Goal: Task Accomplishment & Management: Manage account settings

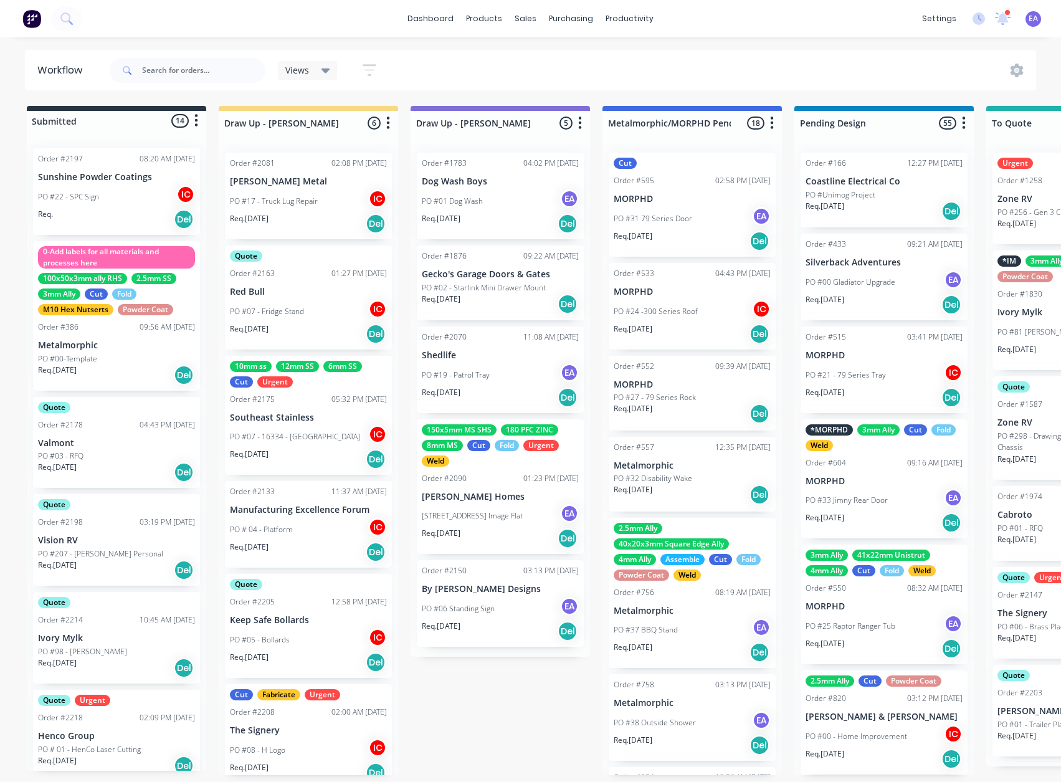
scroll to position [2, 0]
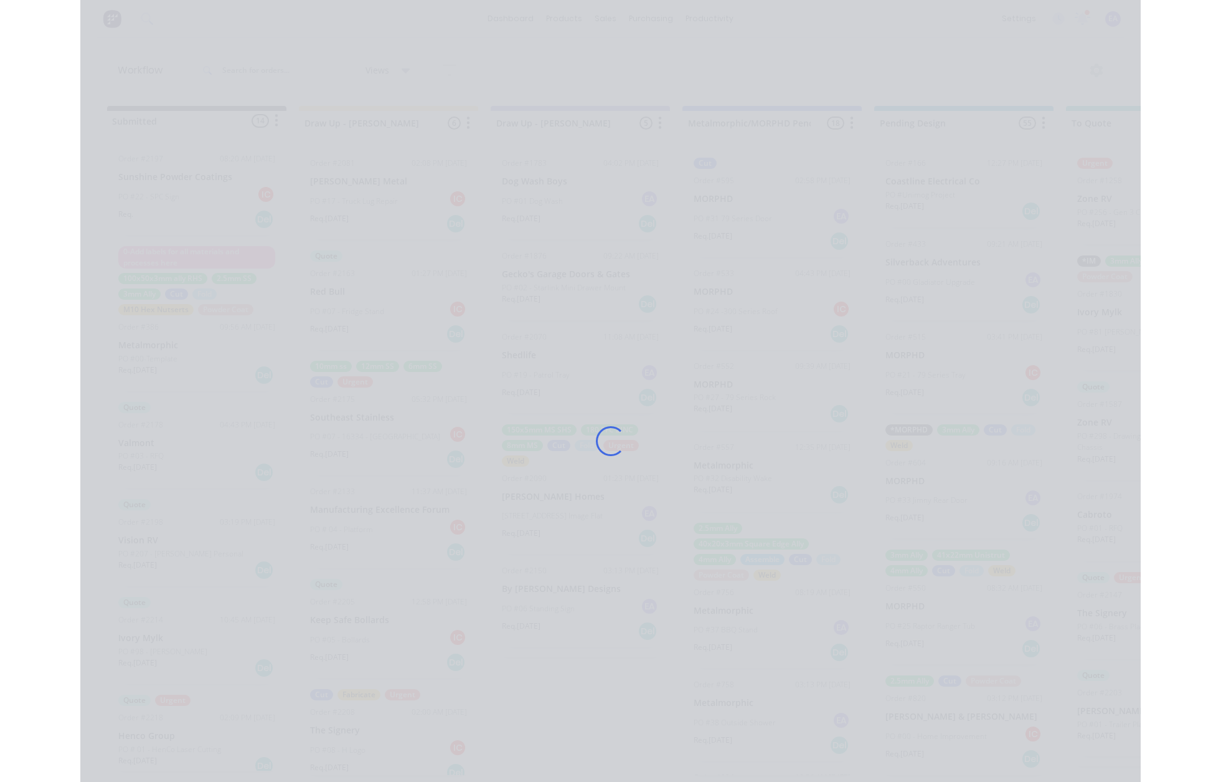
scroll to position [549, 0]
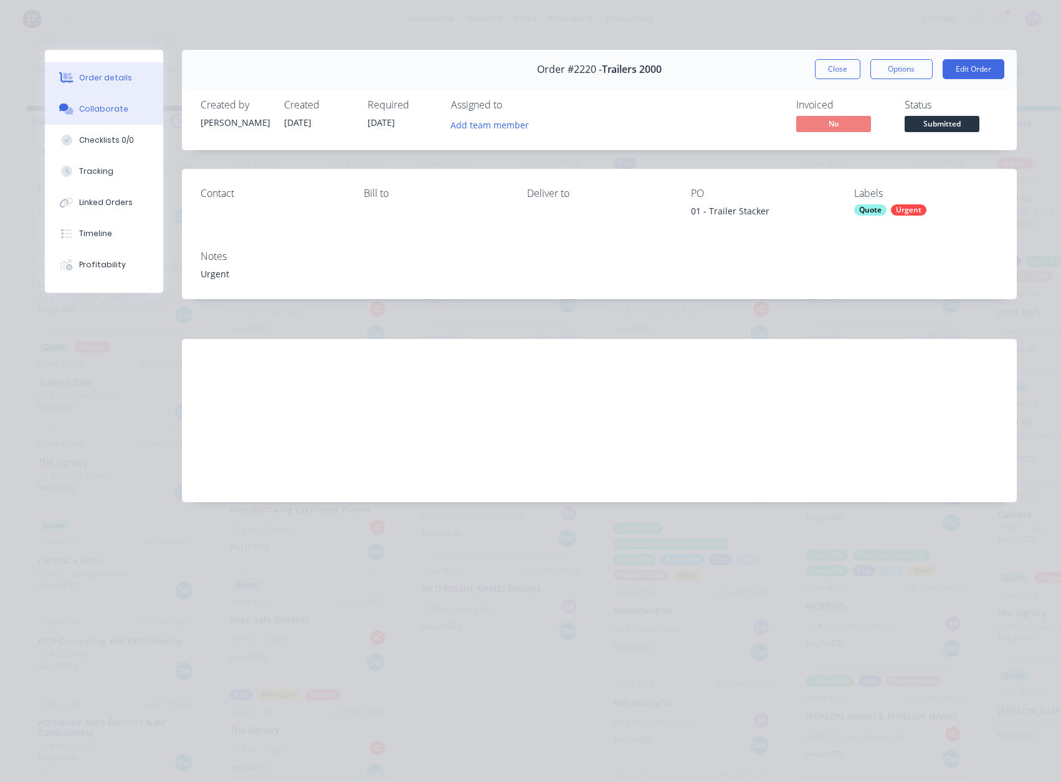
click at [97, 118] on button "Collaborate" at bounding box center [104, 108] width 118 height 31
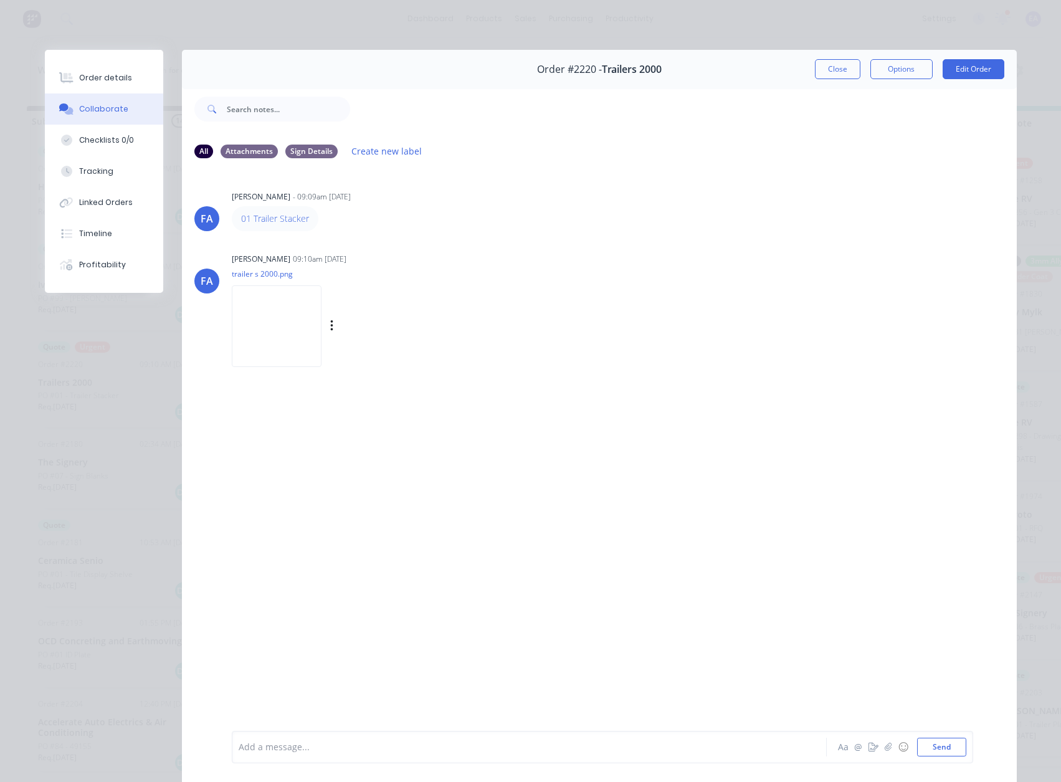
click at [232, 326] on img at bounding box center [277, 326] width 90 height 82
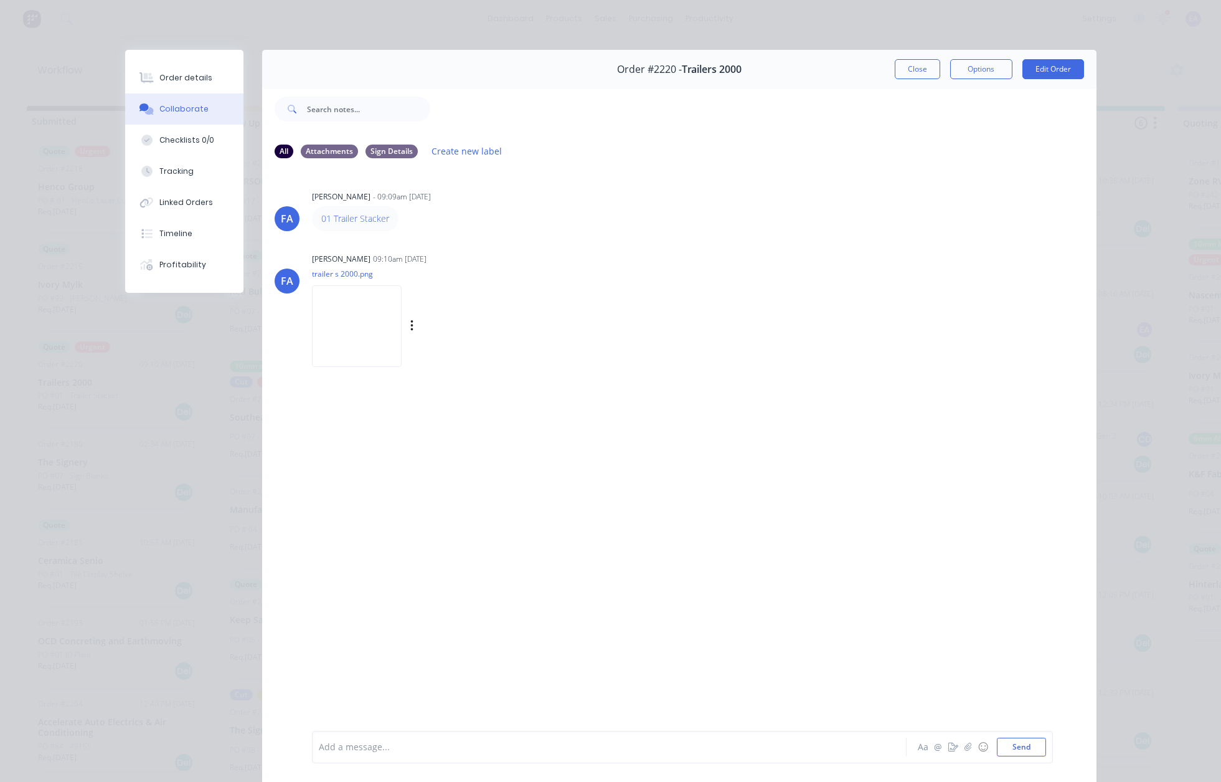
scroll to position [0, 0]
click at [191, 75] on div "Order details" at bounding box center [185, 77] width 53 height 11
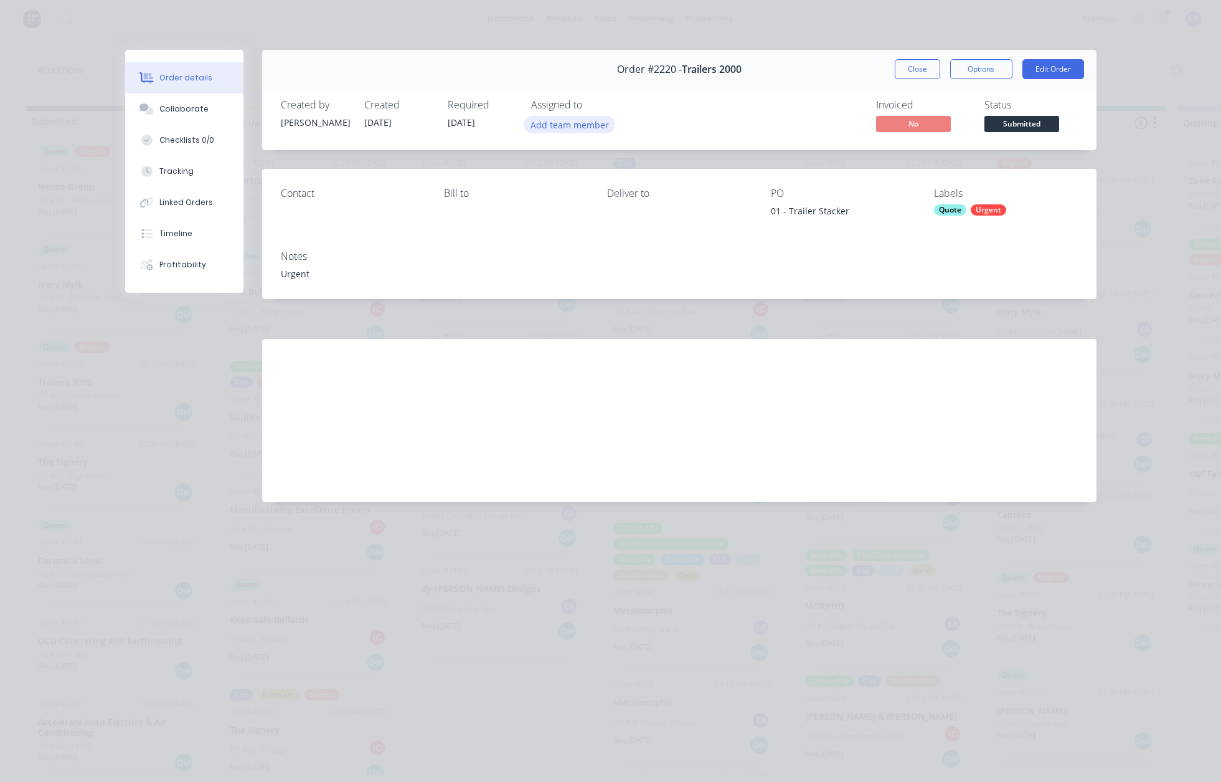
click at [575, 125] on button "Add team member" at bounding box center [570, 124] width 92 height 17
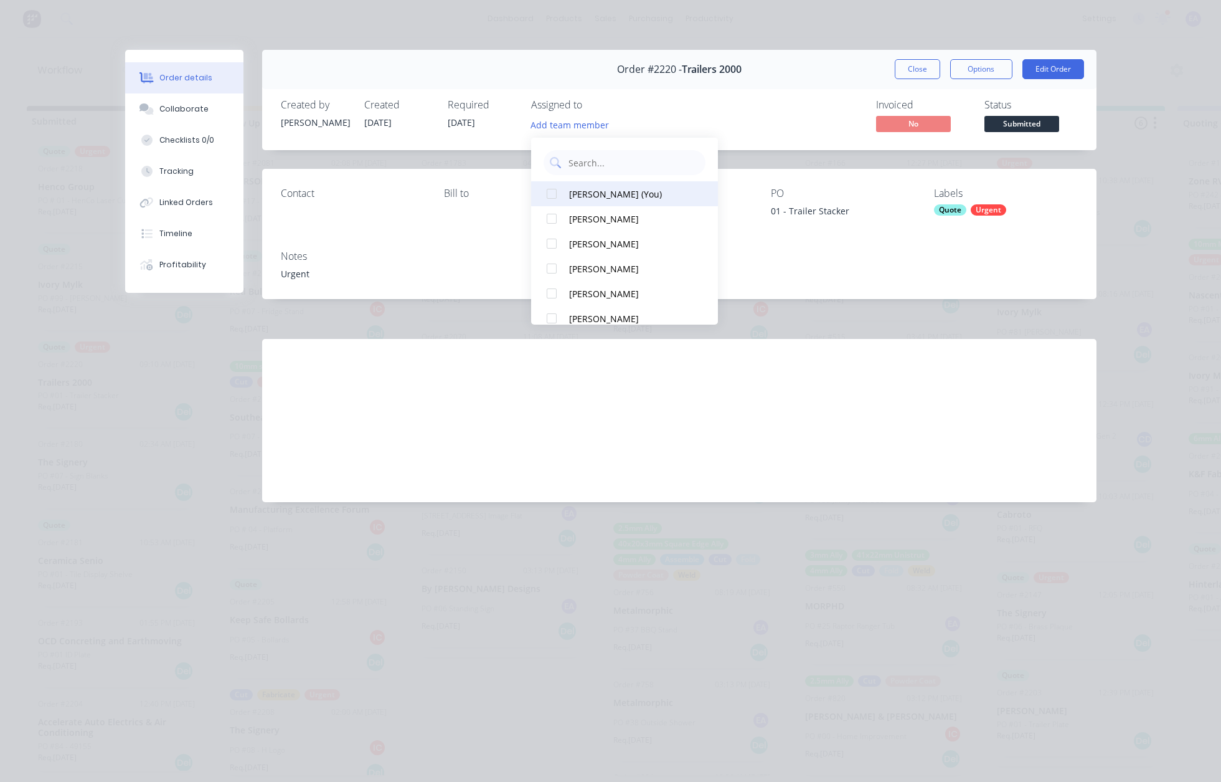
click at [584, 187] on div "[PERSON_NAME] (You)" at bounding box center [631, 193] width 125 height 13
click at [903, 73] on button "Close" at bounding box center [917, 69] width 45 height 20
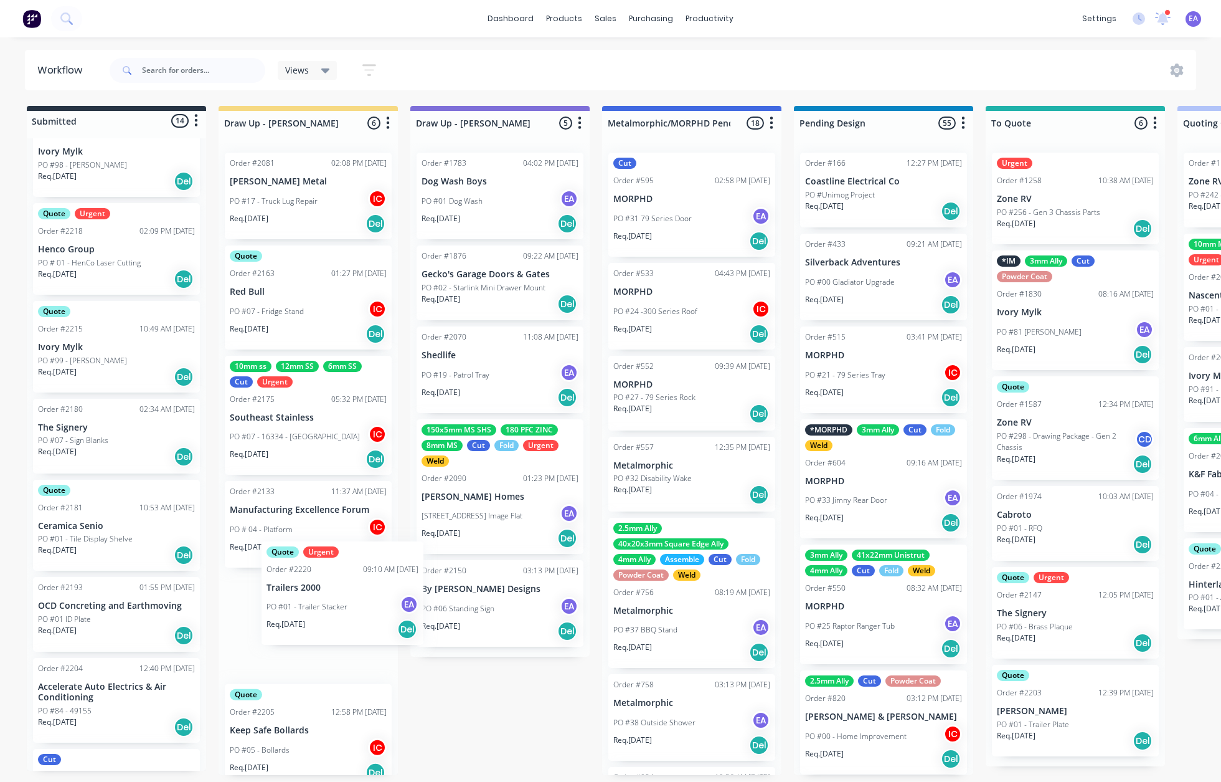
scroll to position [2, 0]
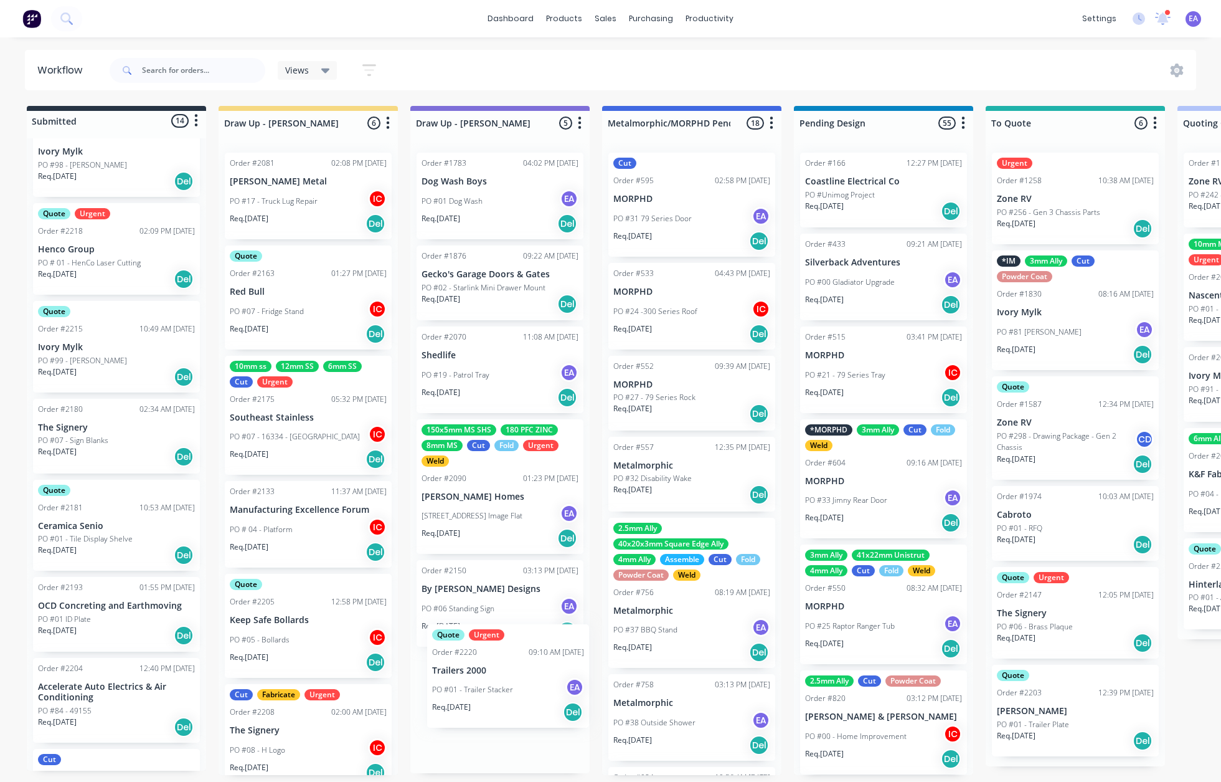
drag, startPoint x: 196, startPoint y: 510, endPoint x: 488, endPoint y: 676, distance: 335.8
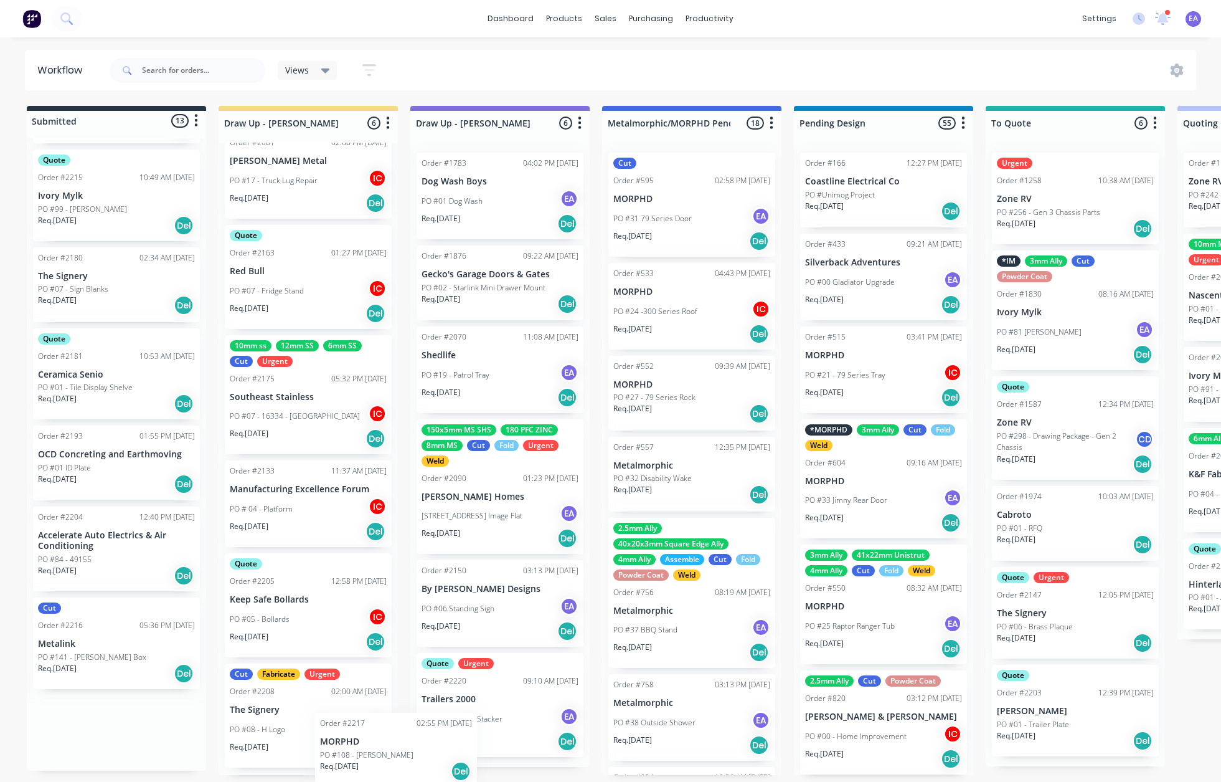
scroll to position [64, 0]
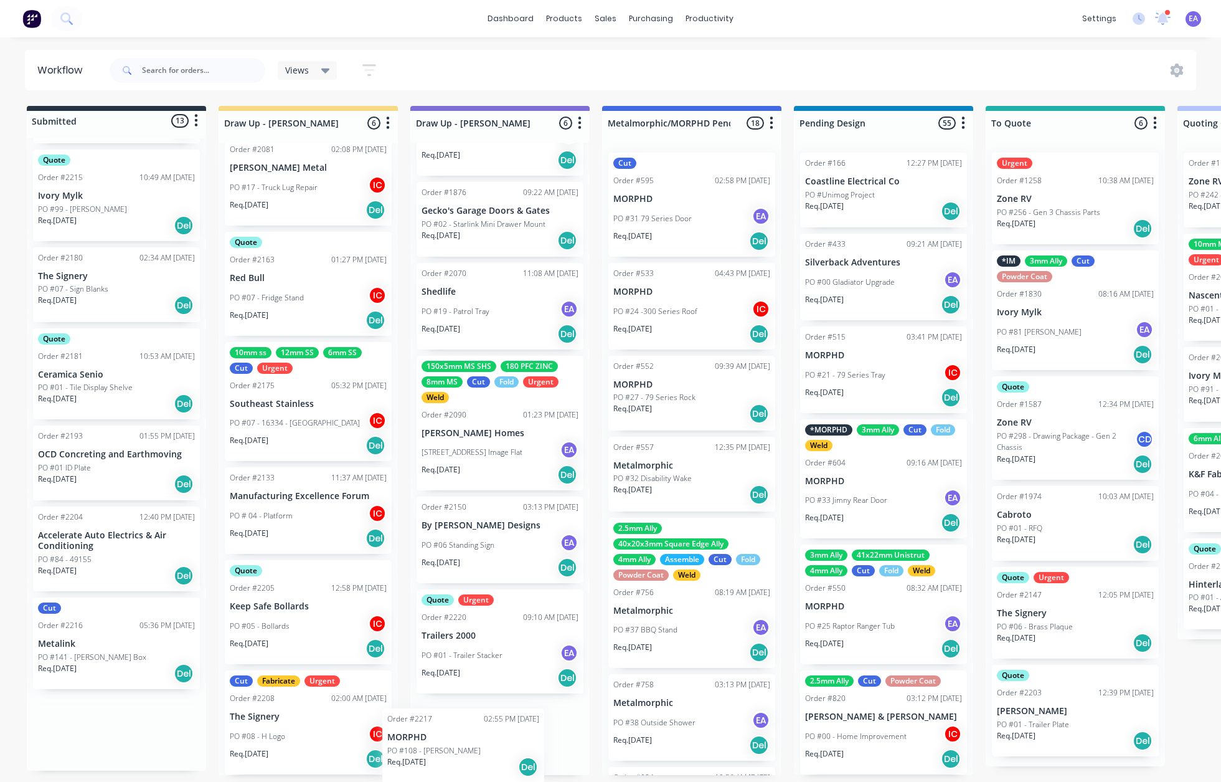
drag, startPoint x: 108, startPoint y: 741, endPoint x: 466, endPoint y: 755, distance: 359.0
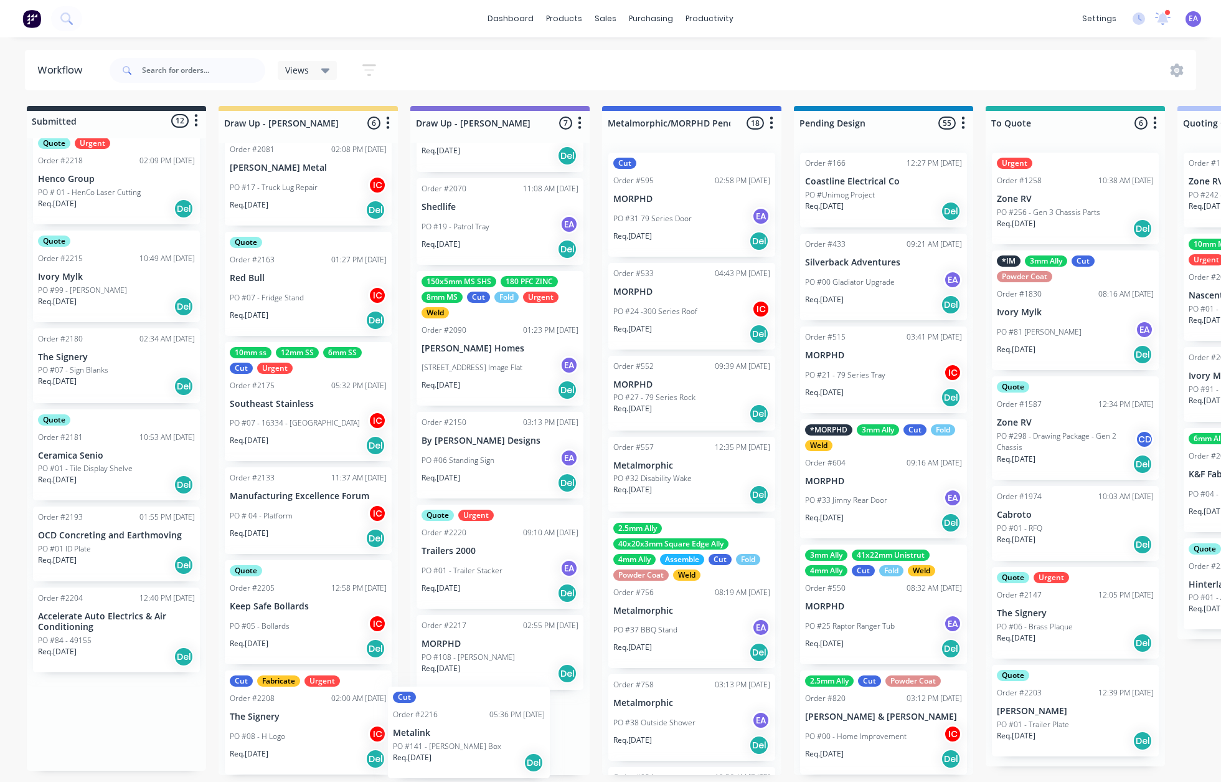
scroll to position [161, 0]
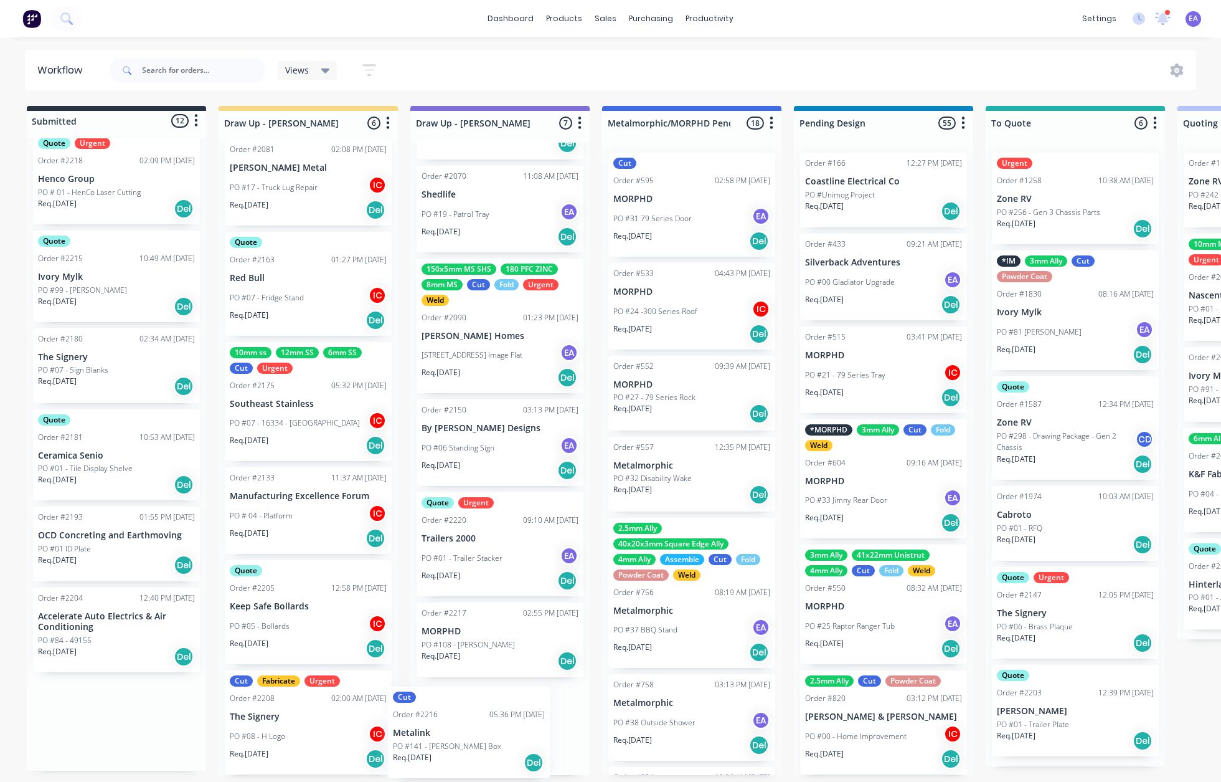
drag, startPoint x: 101, startPoint y: 731, endPoint x: 484, endPoint y: 744, distance: 383.3
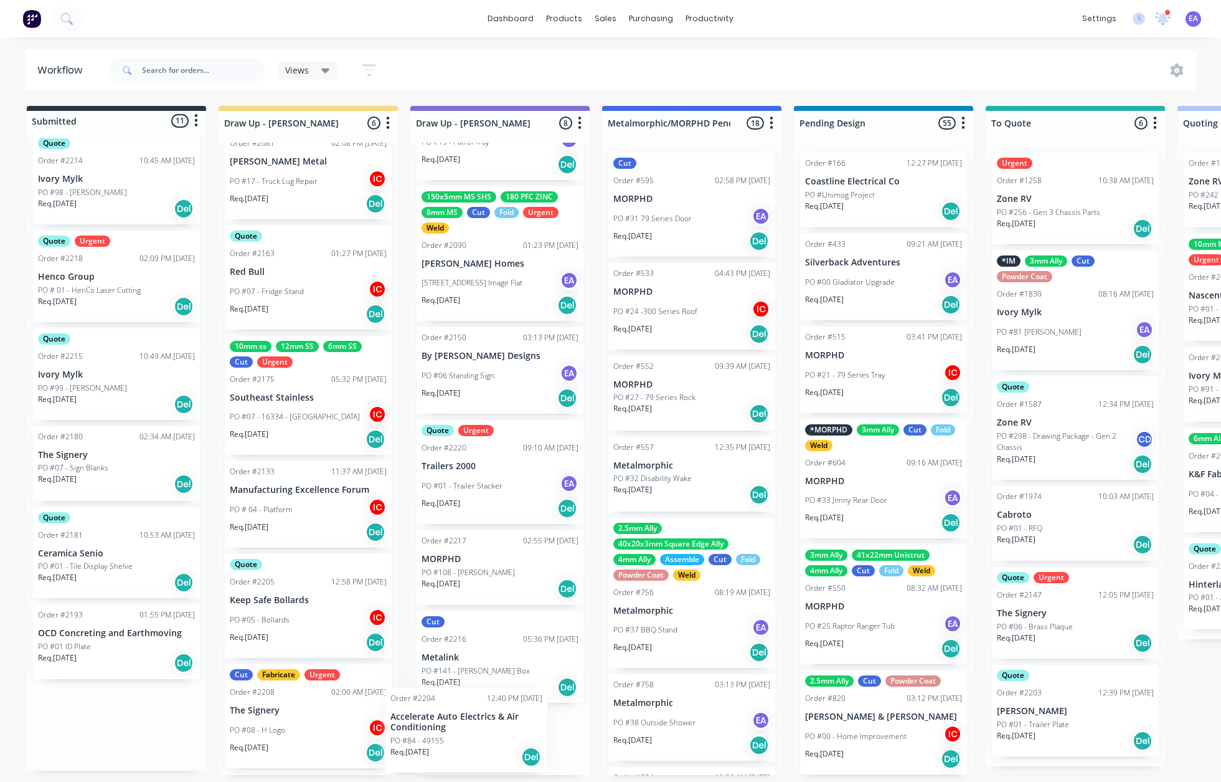
scroll to position [14, 0]
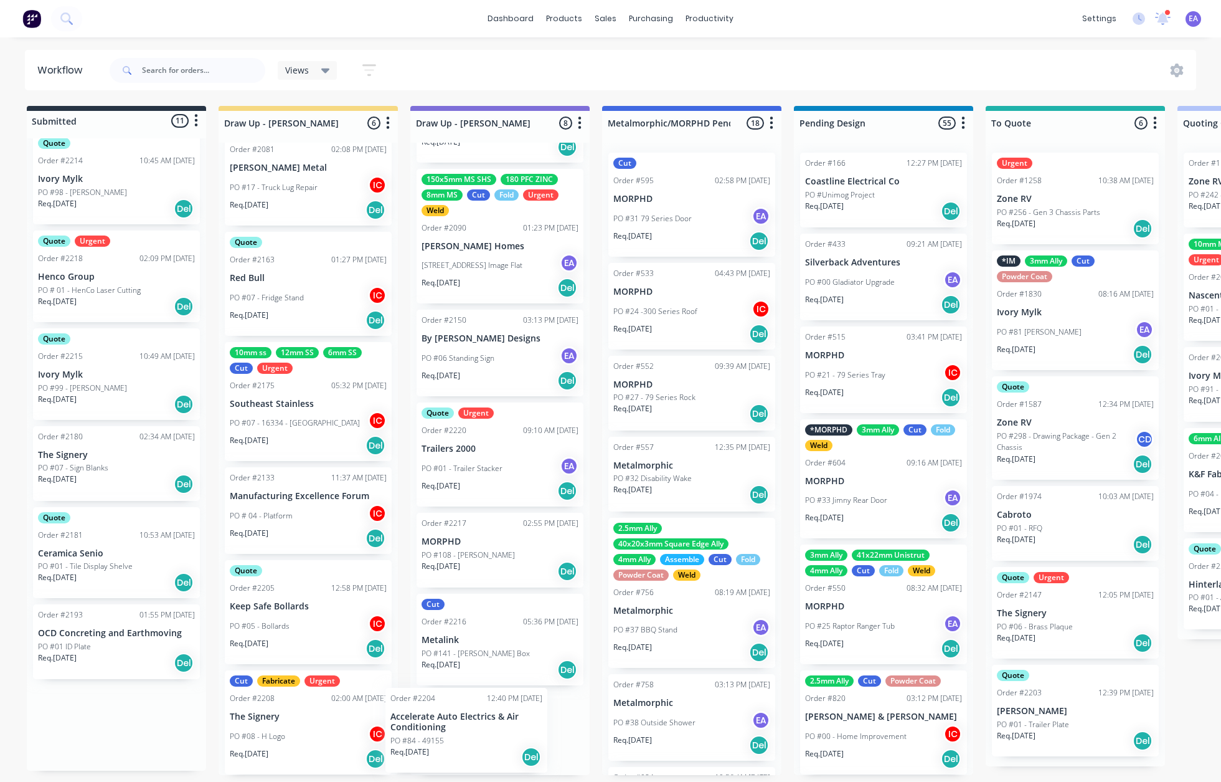
drag, startPoint x: 103, startPoint y: 734, endPoint x: 460, endPoint y: 740, distance: 356.3
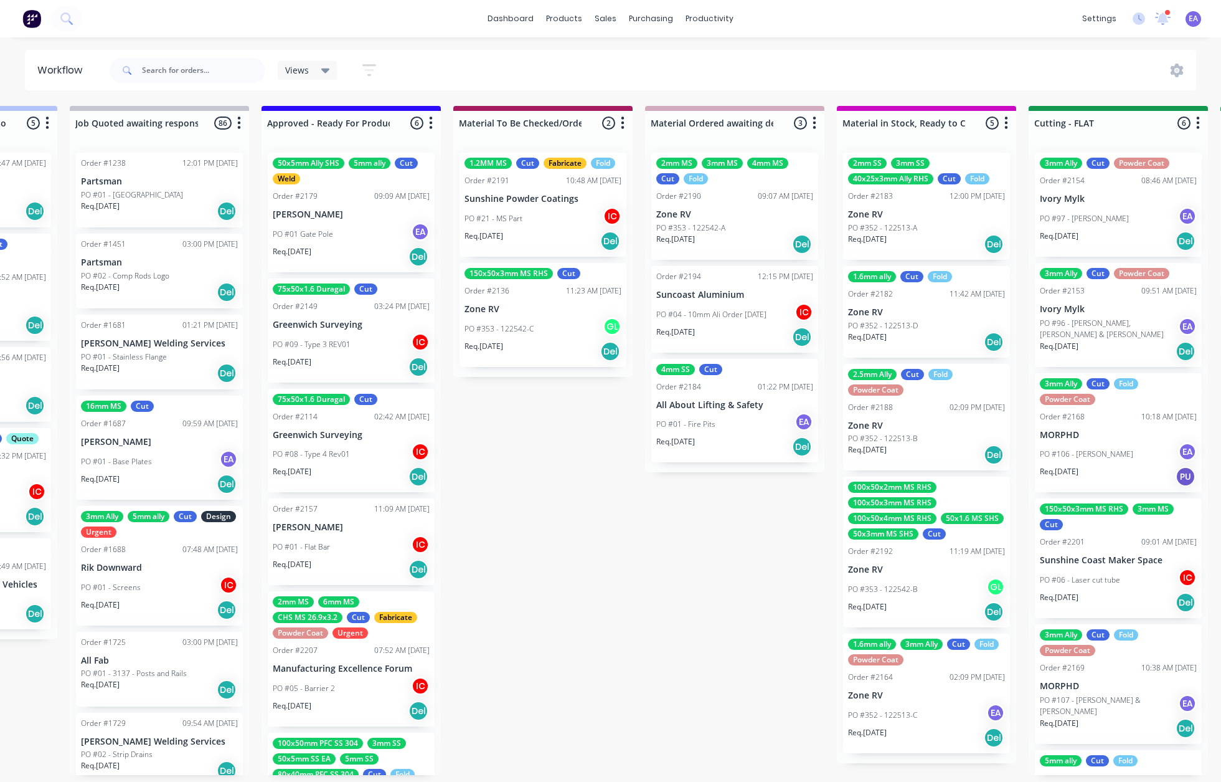
scroll to position [0, 1728]
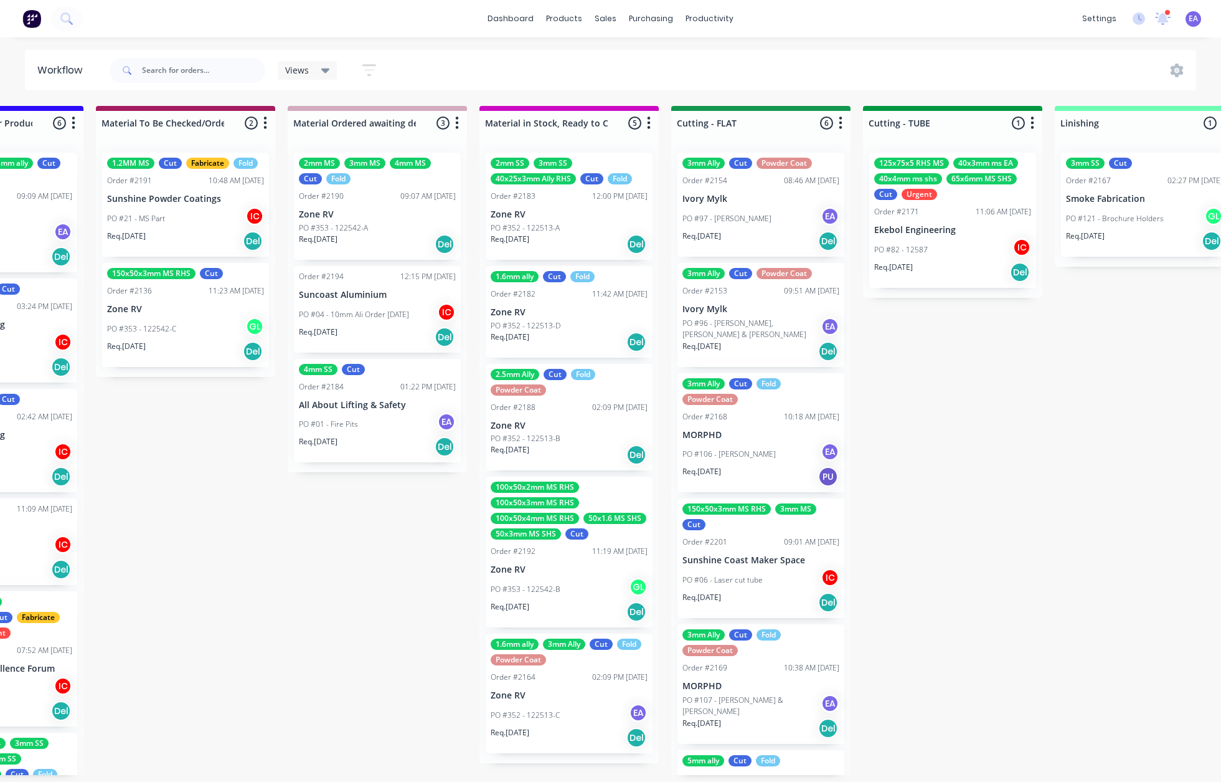
drag, startPoint x: 696, startPoint y: 595, endPoint x: 788, endPoint y: 593, distance: 92.2
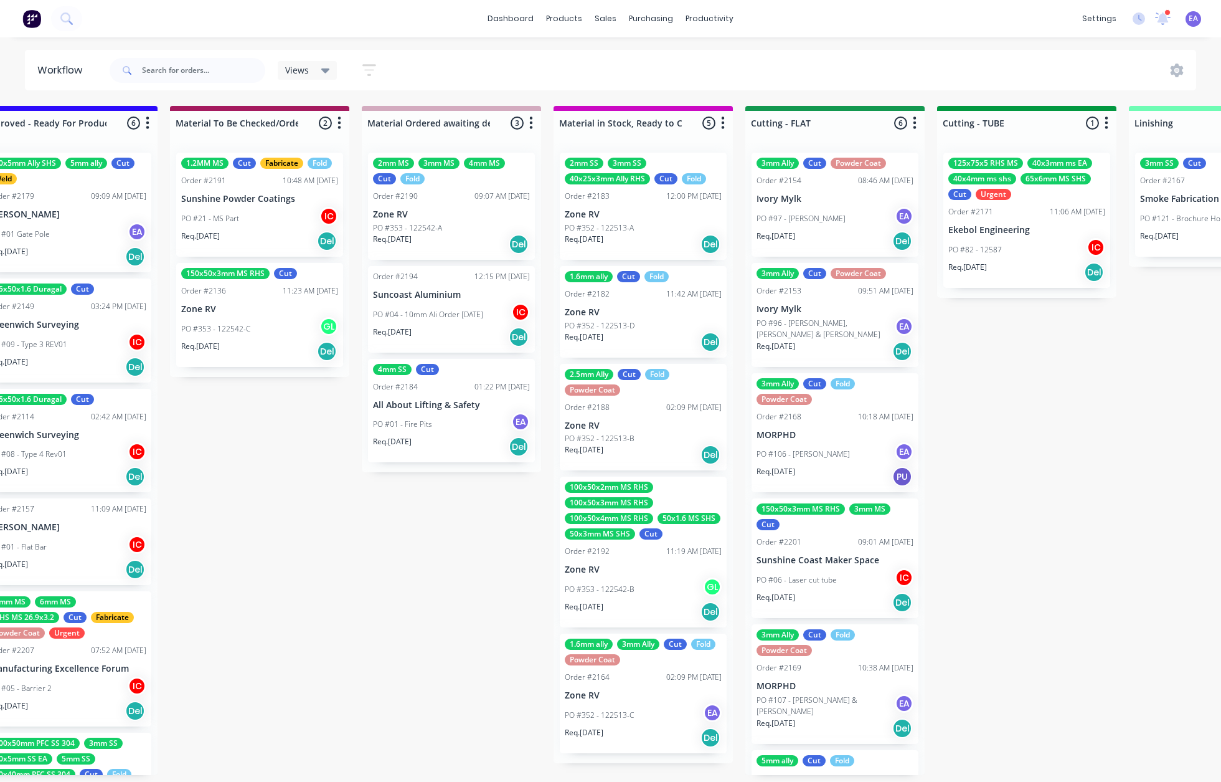
scroll to position [0, 1553]
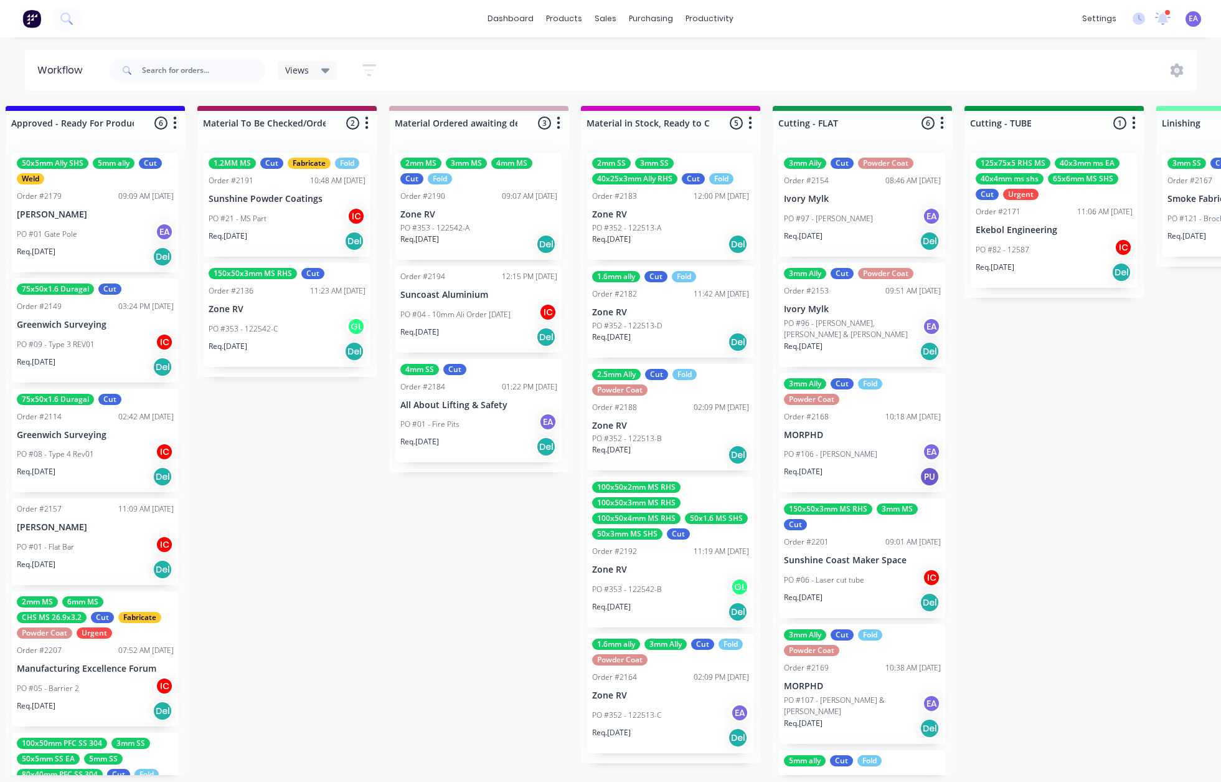
drag, startPoint x: 298, startPoint y: 663, endPoint x: 259, endPoint y: 669, distance: 39.1
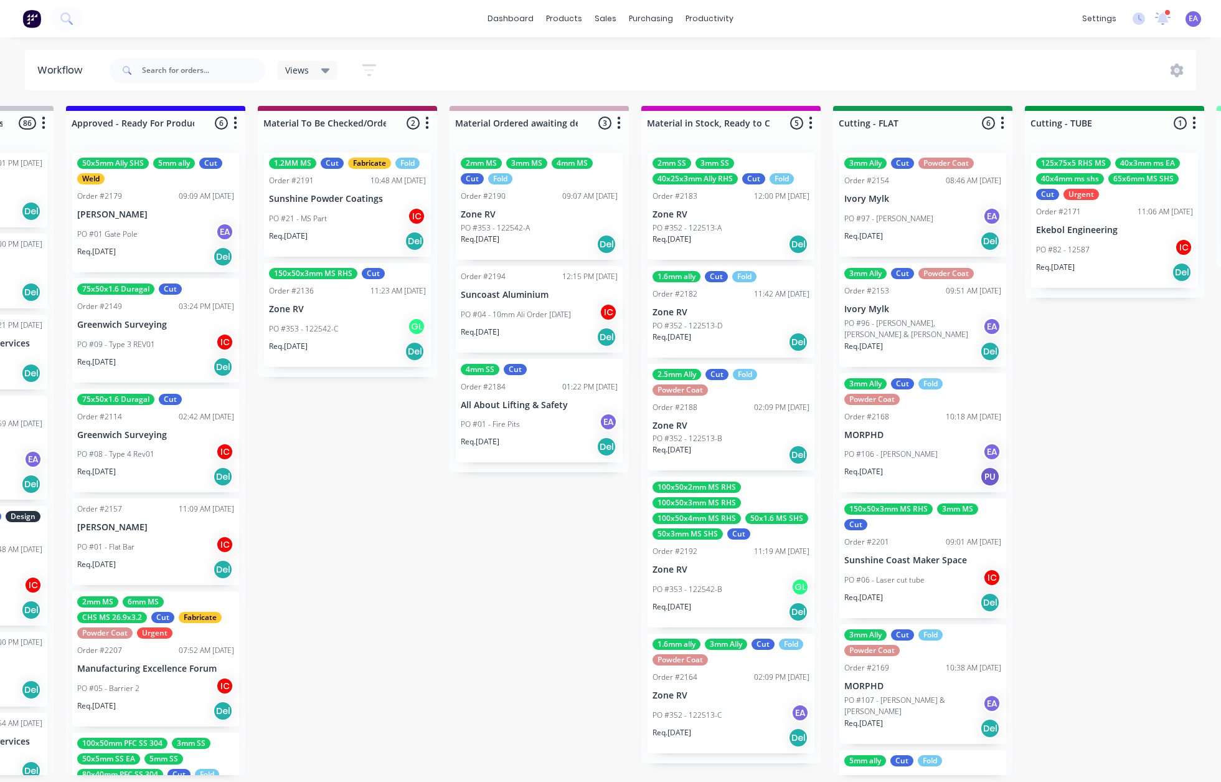
drag, startPoint x: 371, startPoint y: 650, endPoint x: 343, endPoint y: 660, distance: 30.3
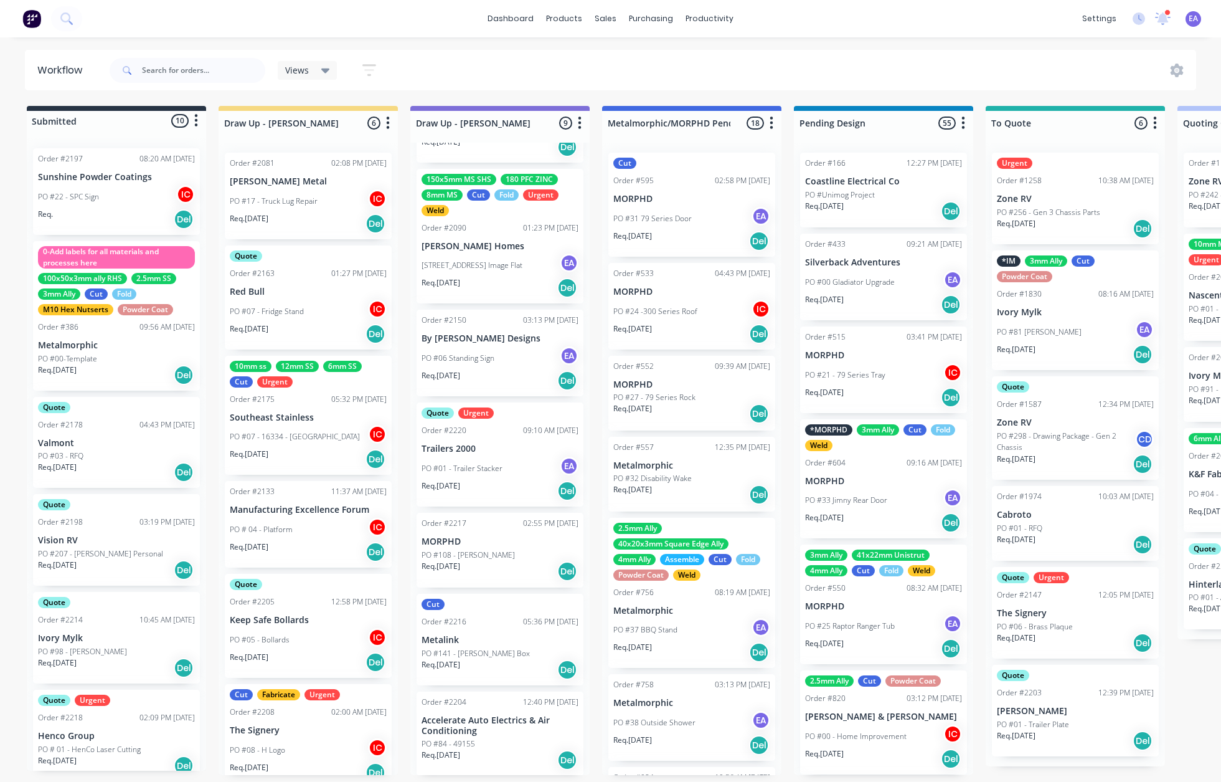
drag, startPoint x: 518, startPoint y: 661, endPoint x: 378, endPoint y: 676, distance: 141.0
click at [487, 552] on p "PO #108 - [PERSON_NAME]" at bounding box center [468, 553] width 93 height 11
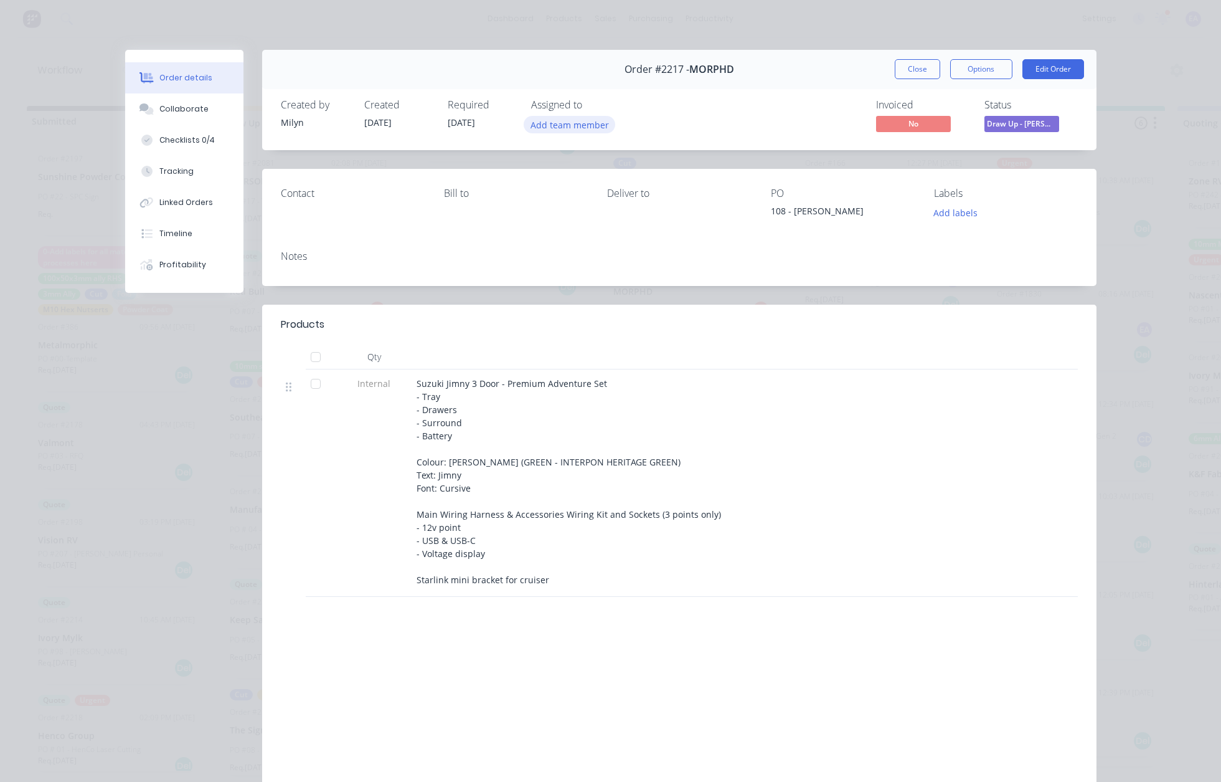
click at [579, 123] on button "Add team member" at bounding box center [570, 124] width 92 height 17
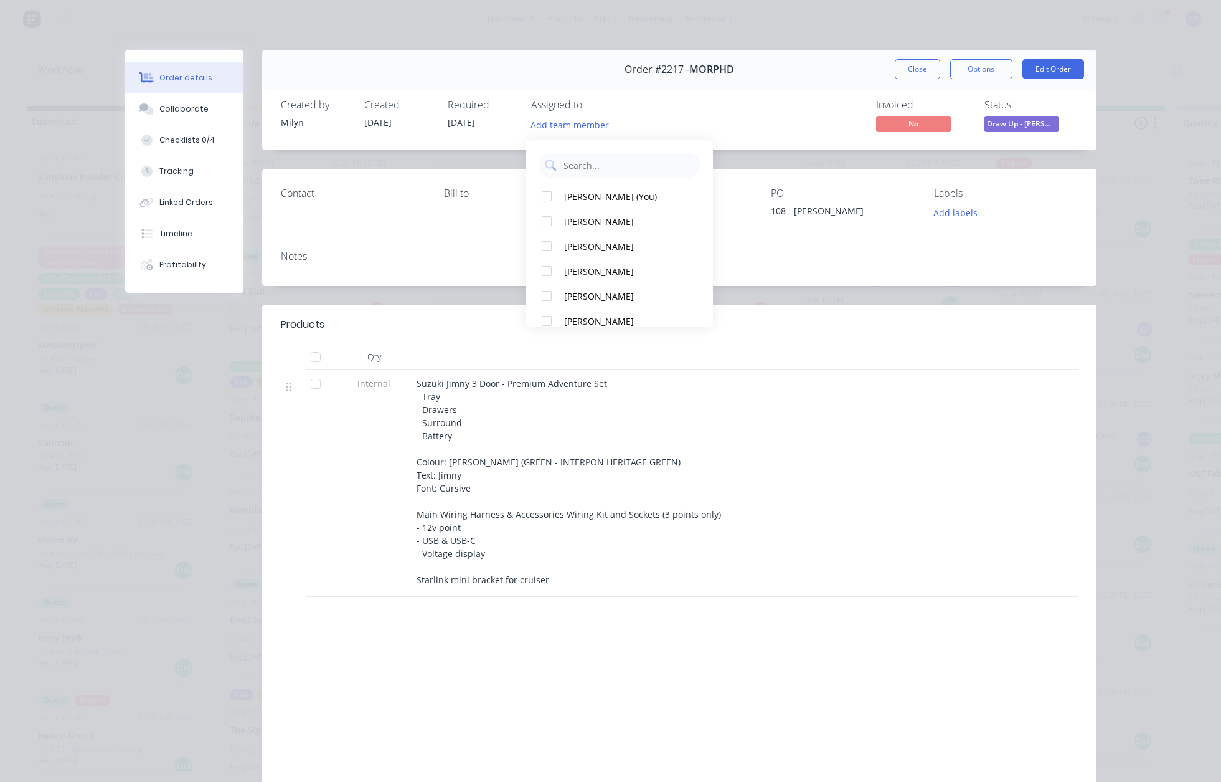
click at [577, 184] on button "[PERSON_NAME] (You)" at bounding box center [619, 196] width 187 height 25
click at [167, 108] on div "Collaborate" at bounding box center [183, 108] width 49 height 11
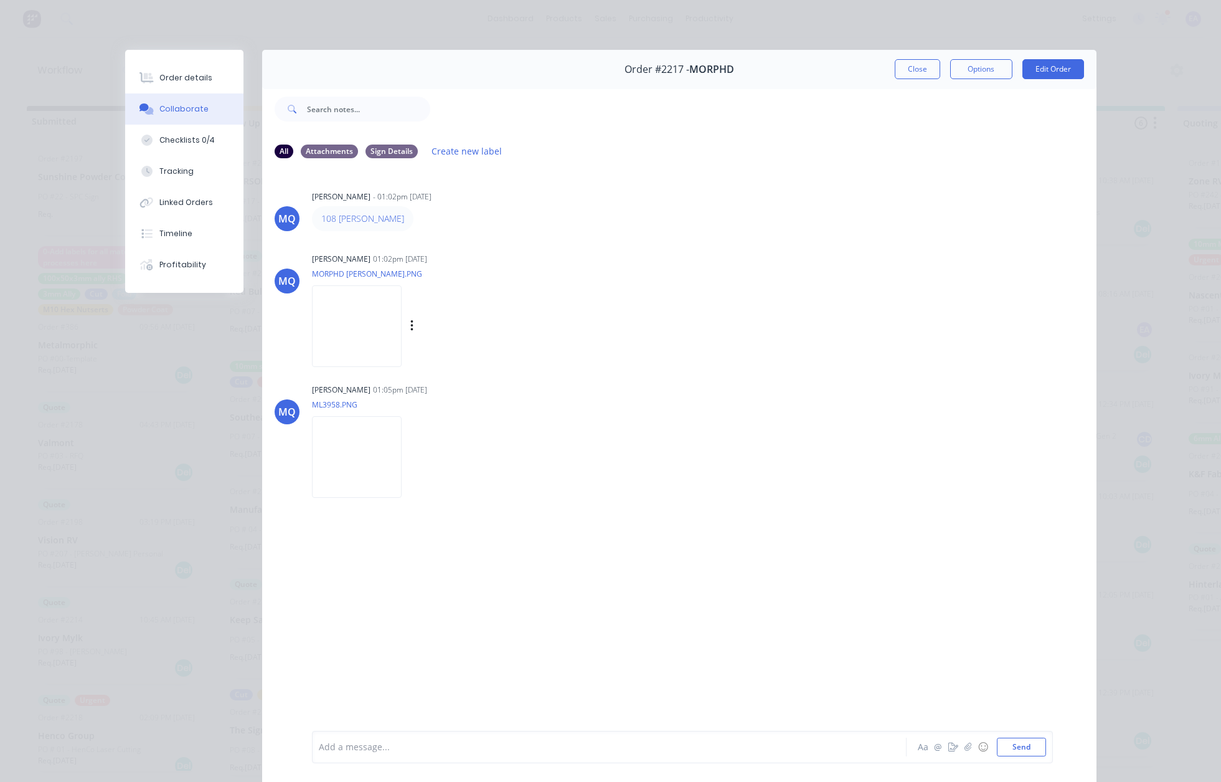
click at [350, 353] on img at bounding box center [357, 326] width 90 height 82
click at [358, 459] on img at bounding box center [357, 457] width 90 height 82
click at [916, 67] on button "Close" at bounding box center [917, 69] width 45 height 20
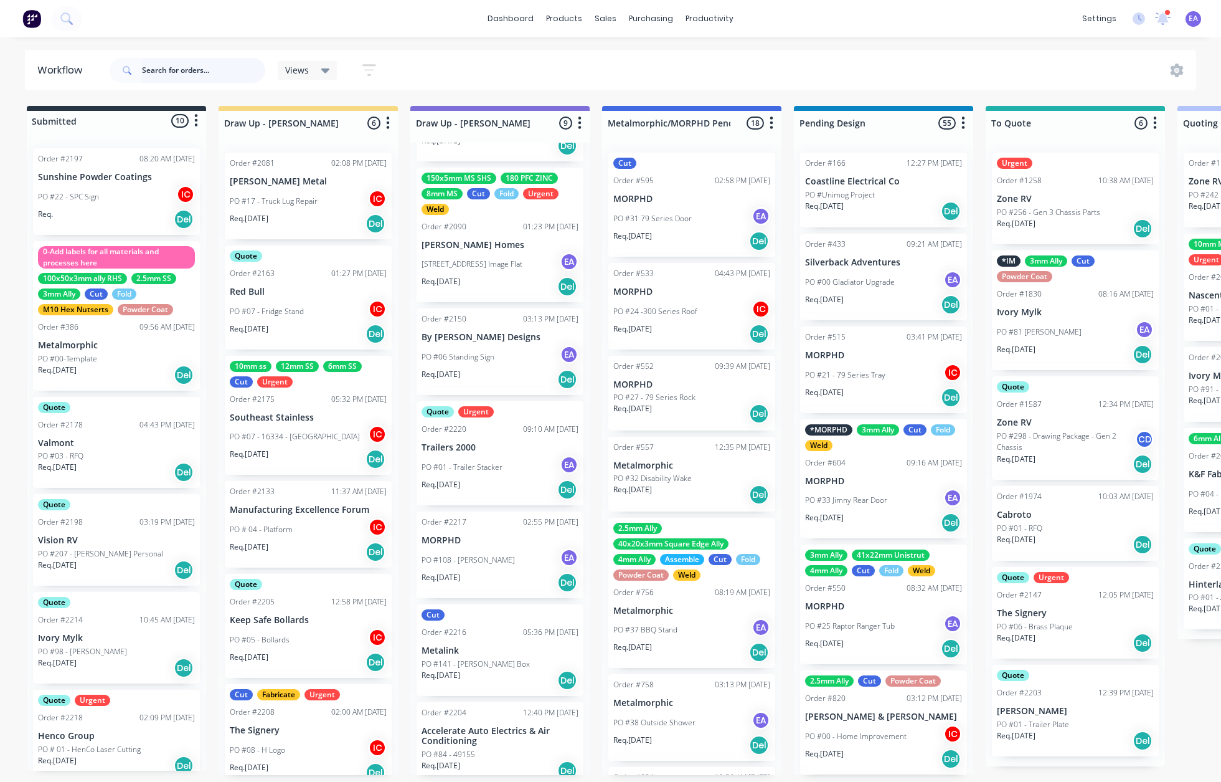
click at [198, 77] on input "text" at bounding box center [203, 70] width 123 height 25
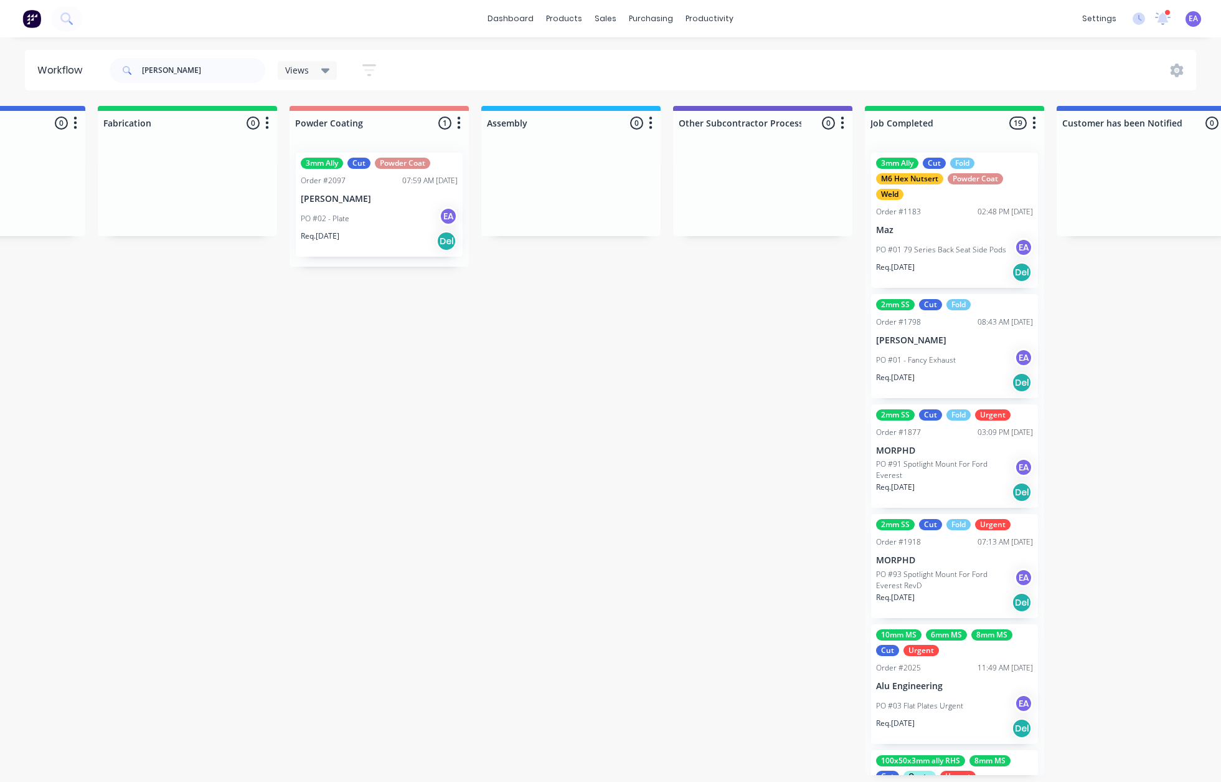
scroll to position [0, 3780]
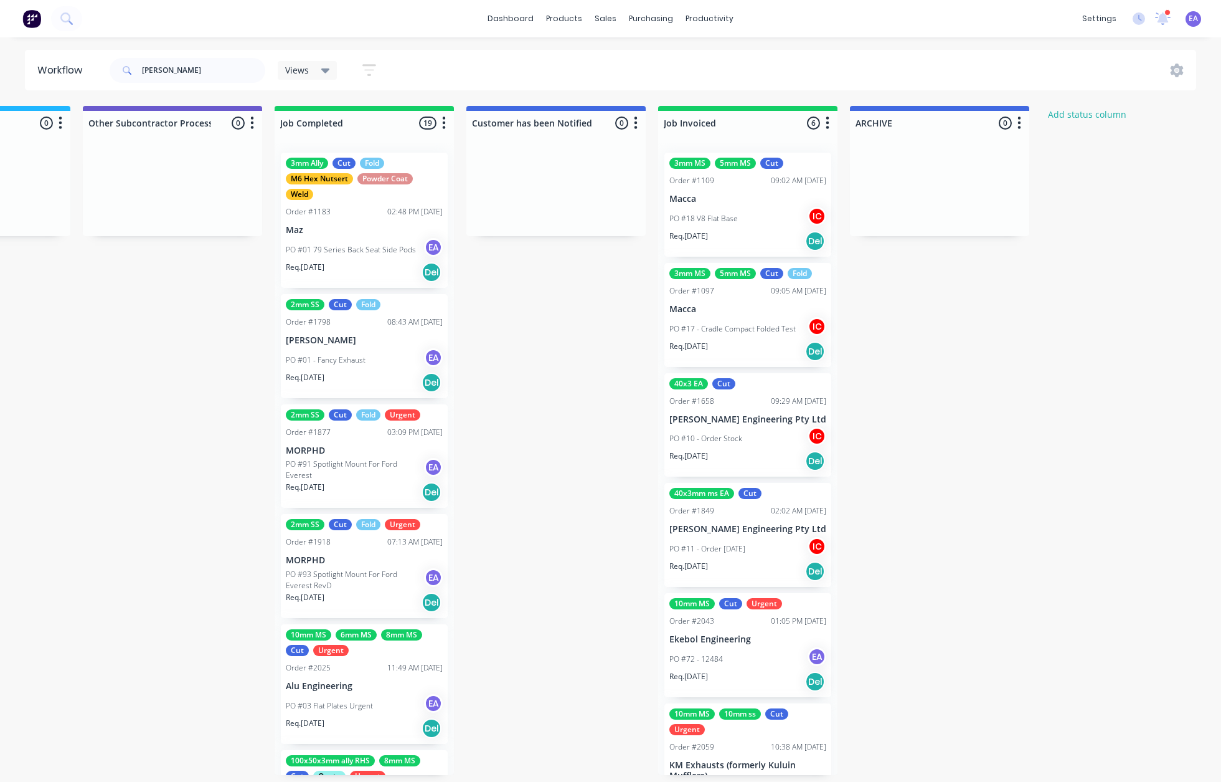
drag, startPoint x: 415, startPoint y: 473, endPoint x: 511, endPoint y: 475, distance: 95.9
click at [211, 59] on input "[PERSON_NAME]" at bounding box center [203, 70] width 123 height 25
type input "[PERSON_NAME]"
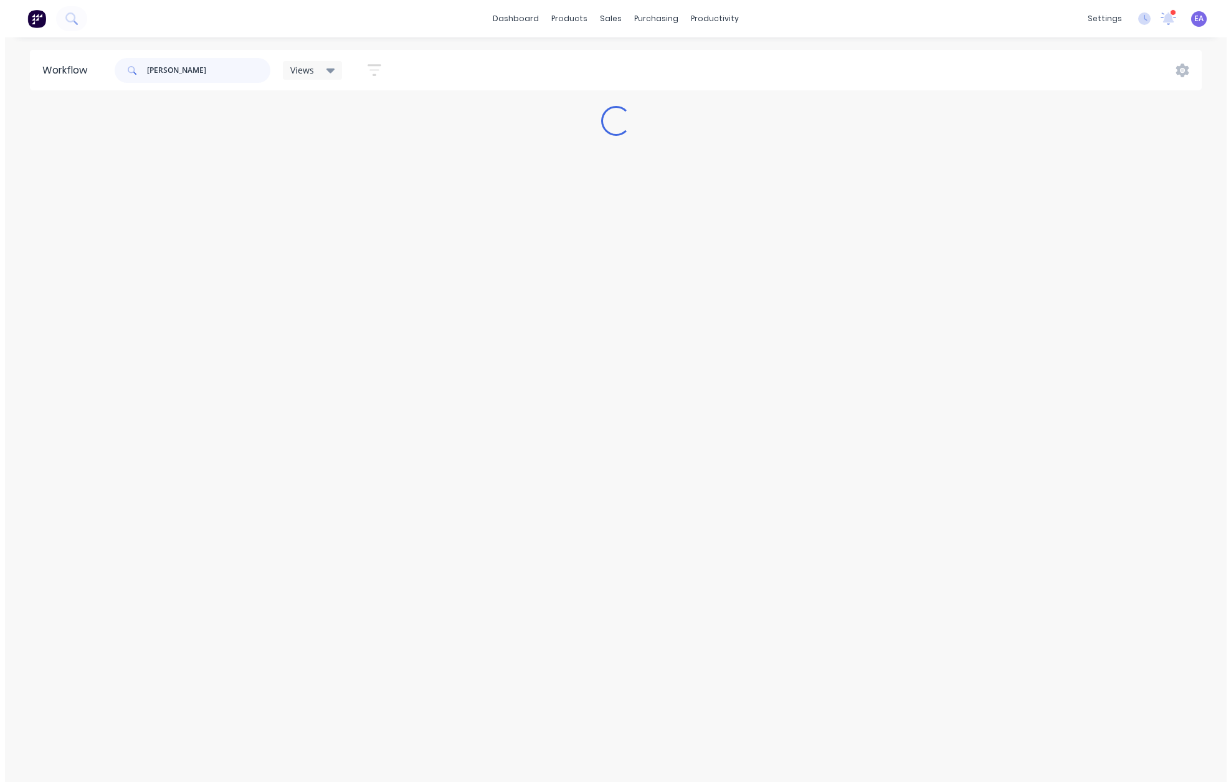
scroll to position [0, 0]
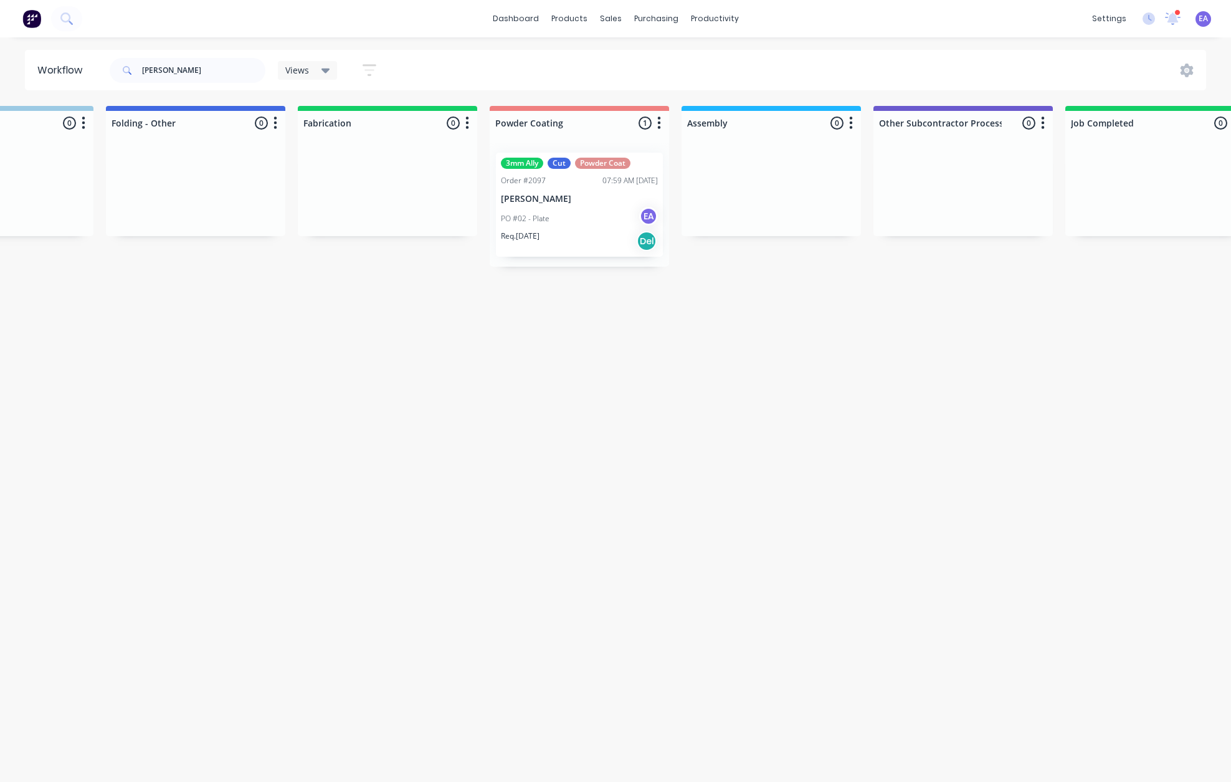
drag, startPoint x: 610, startPoint y: 388, endPoint x: 577, endPoint y: 395, distance: 33.8
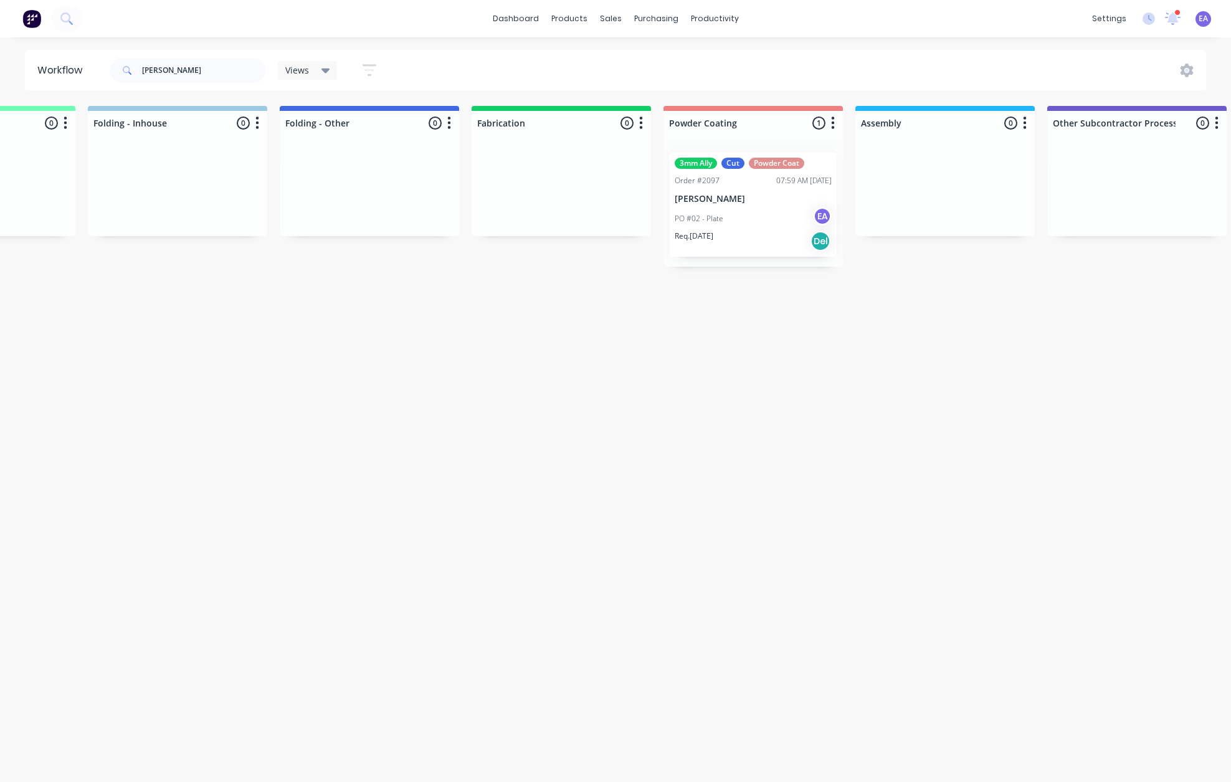
click at [742, 230] on div "Req. [DATE] Del" at bounding box center [752, 240] width 157 height 21
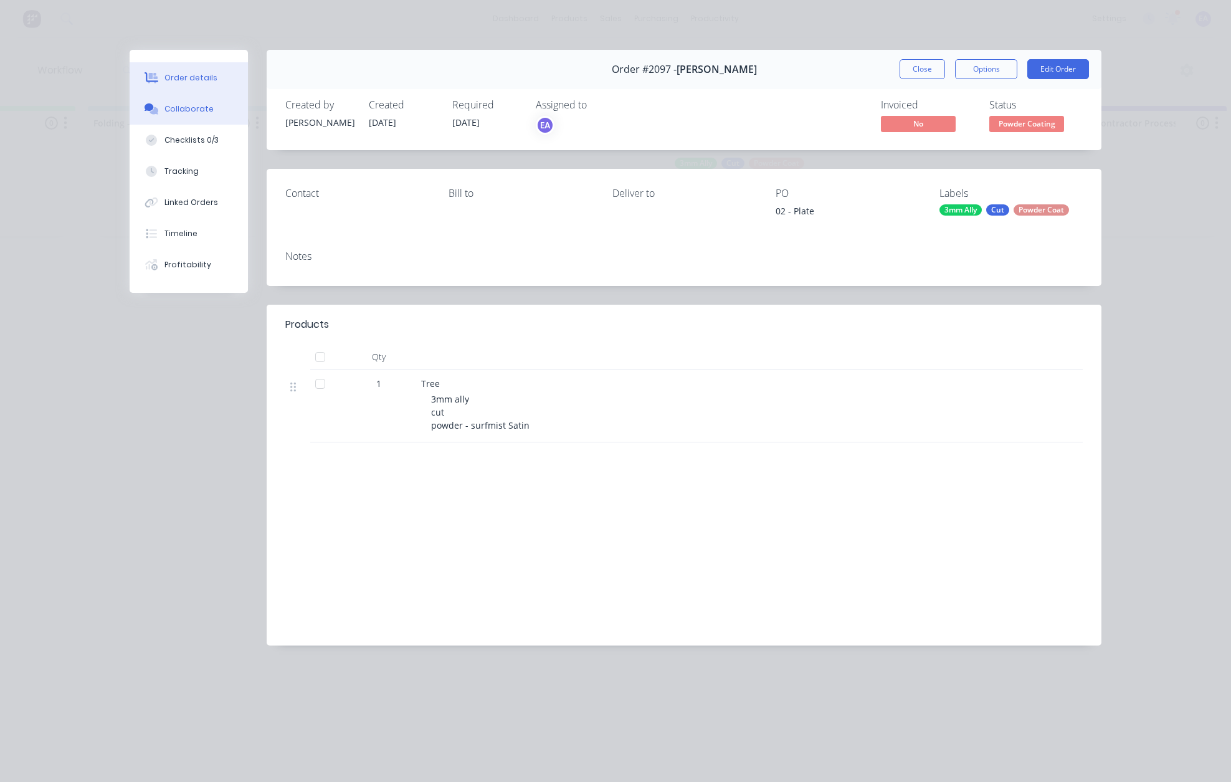
click at [184, 121] on button "Collaborate" at bounding box center [189, 108] width 118 height 31
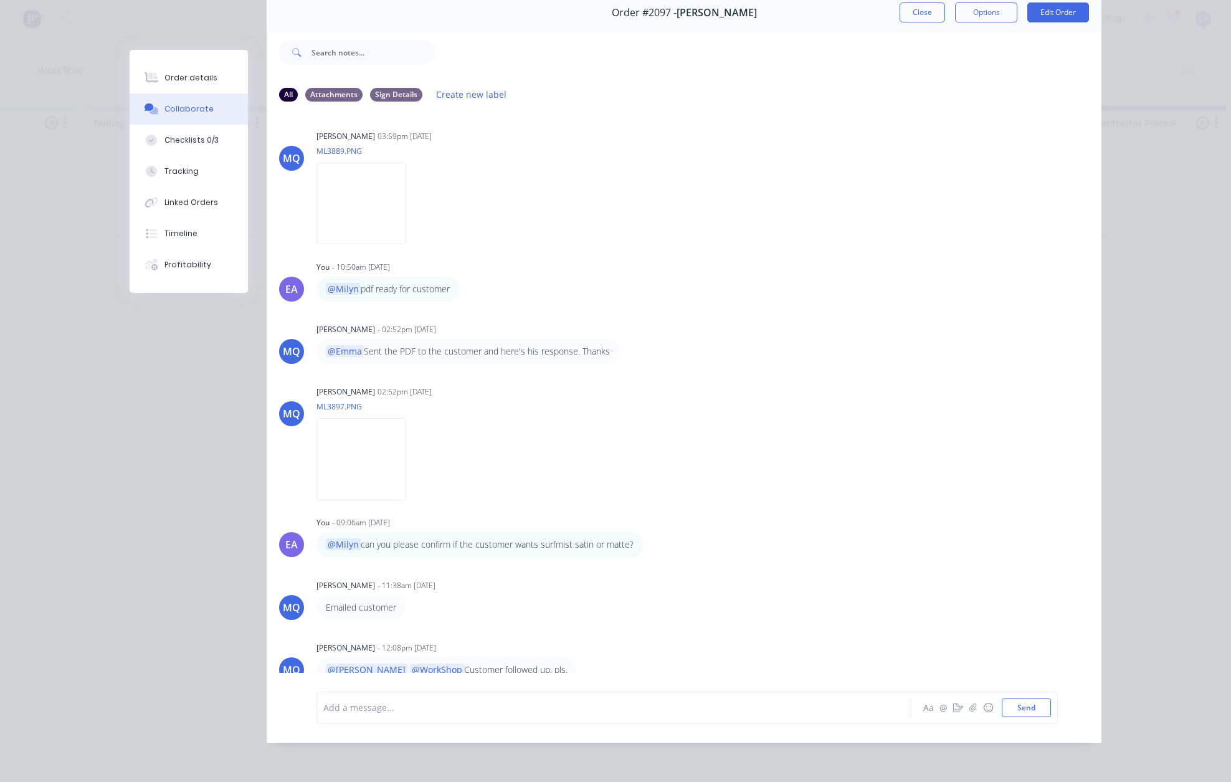
scroll to position [66, 0]
click at [406, 478] on img at bounding box center [361, 459] width 90 height 82
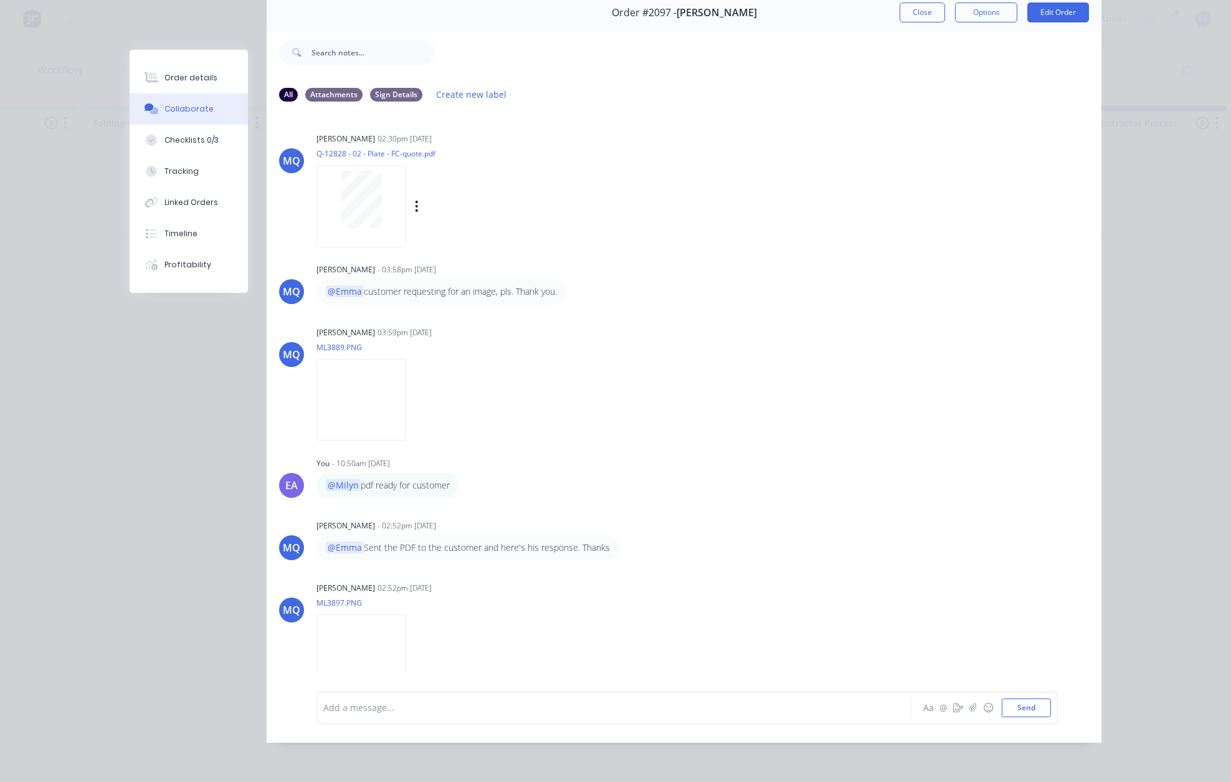
scroll to position [646, 0]
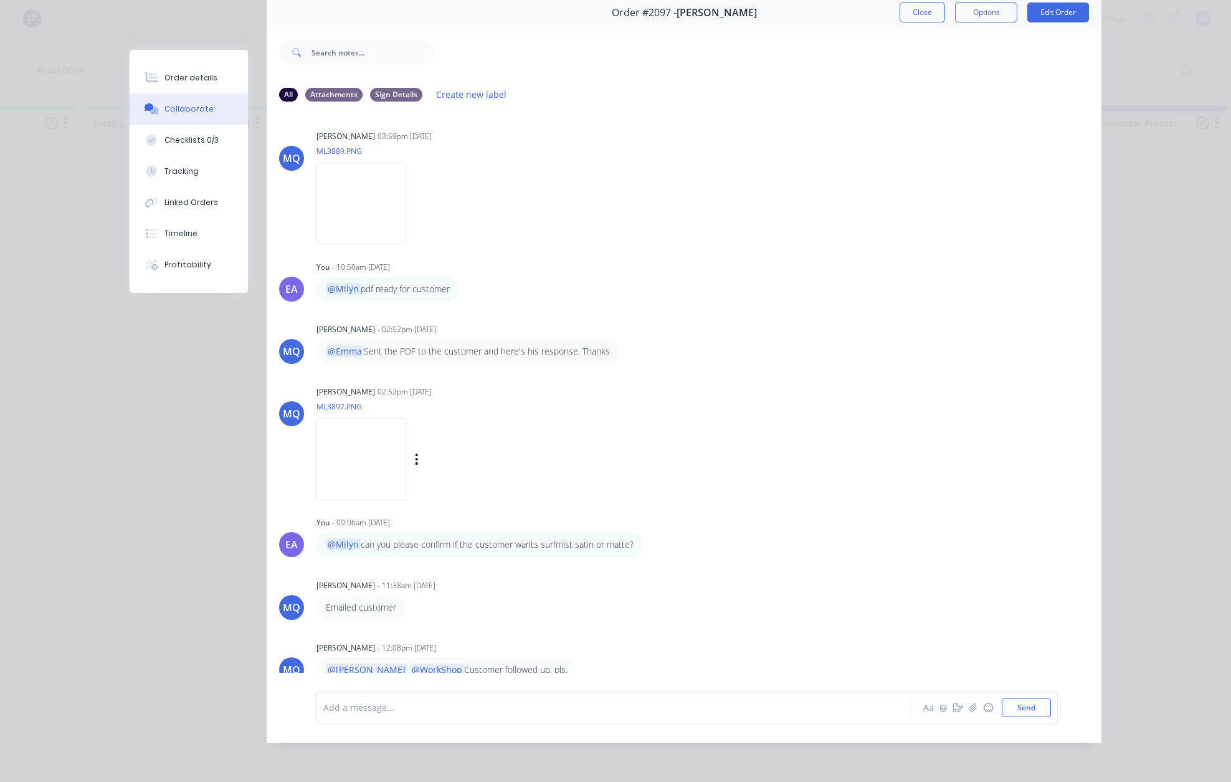
click at [406, 460] on img at bounding box center [361, 459] width 90 height 82
click at [395, 706] on div at bounding box center [596, 707] width 545 height 13
click at [206, 73] on div "Order details" at bounding box center [190, 77] width 53 height 11
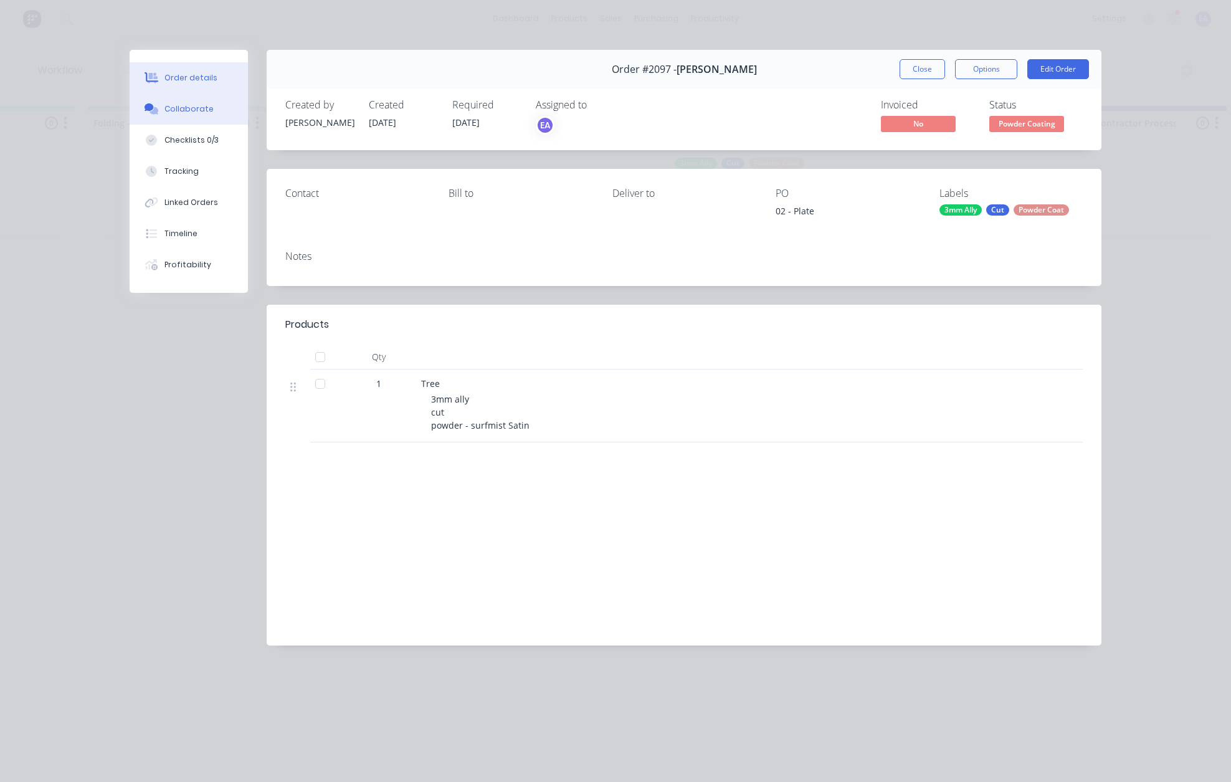
scroll to position [0, 0]
click at [182, 133] on button "Checklists 0/3" at bounding box center [189, 140] width 118 height 31
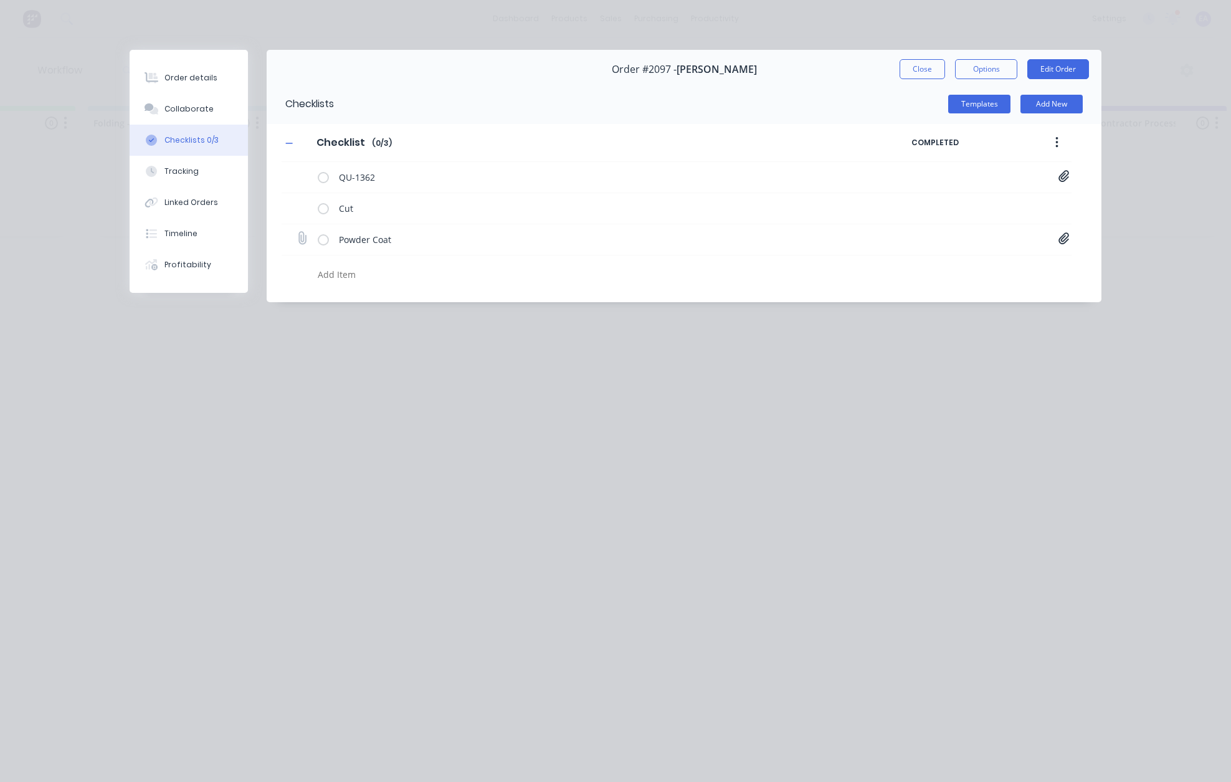
click at [1060, 239] on icon at bounding box center [1063, 238] width 11 height 12
click at [980, 264] on link "Purchase Order PO0469.pdf" at bounding box center [963, 265] width 145 height 13
click at [184, 115] on button "Collaborate" at bounding box center [189, 108] width 118 height 31
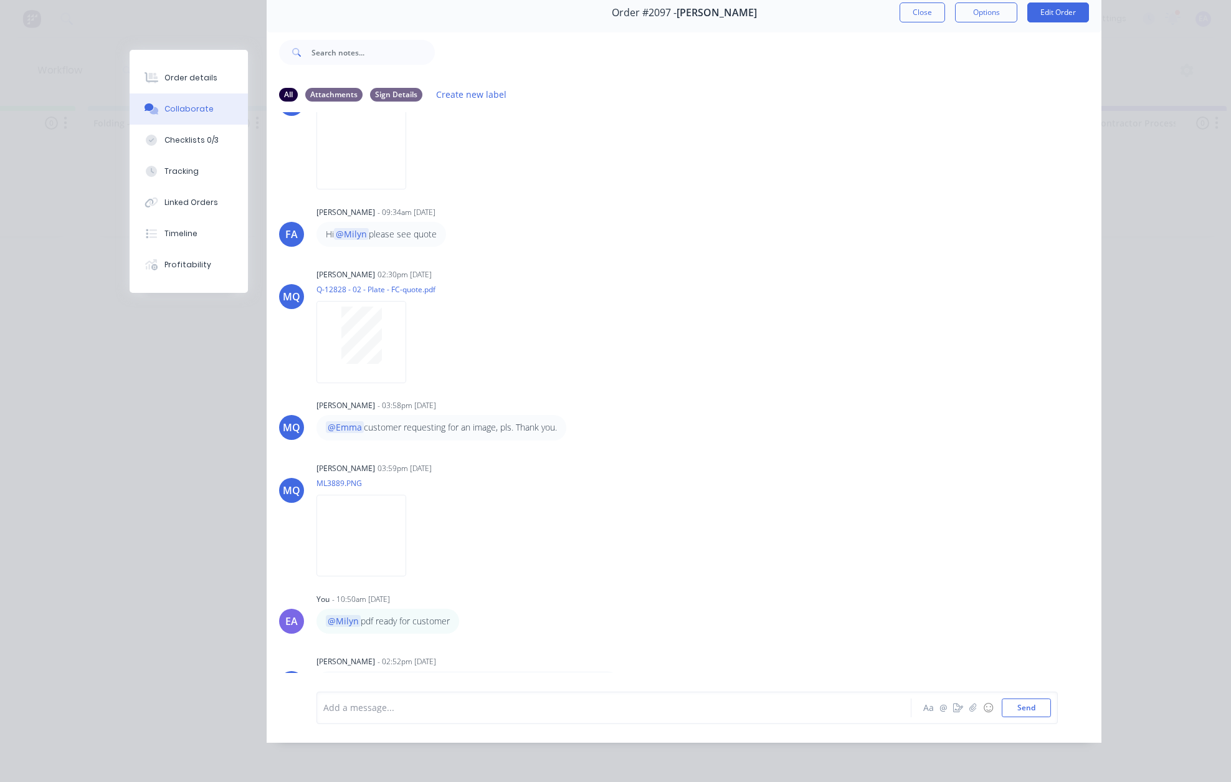
scroll to position [646, 0]
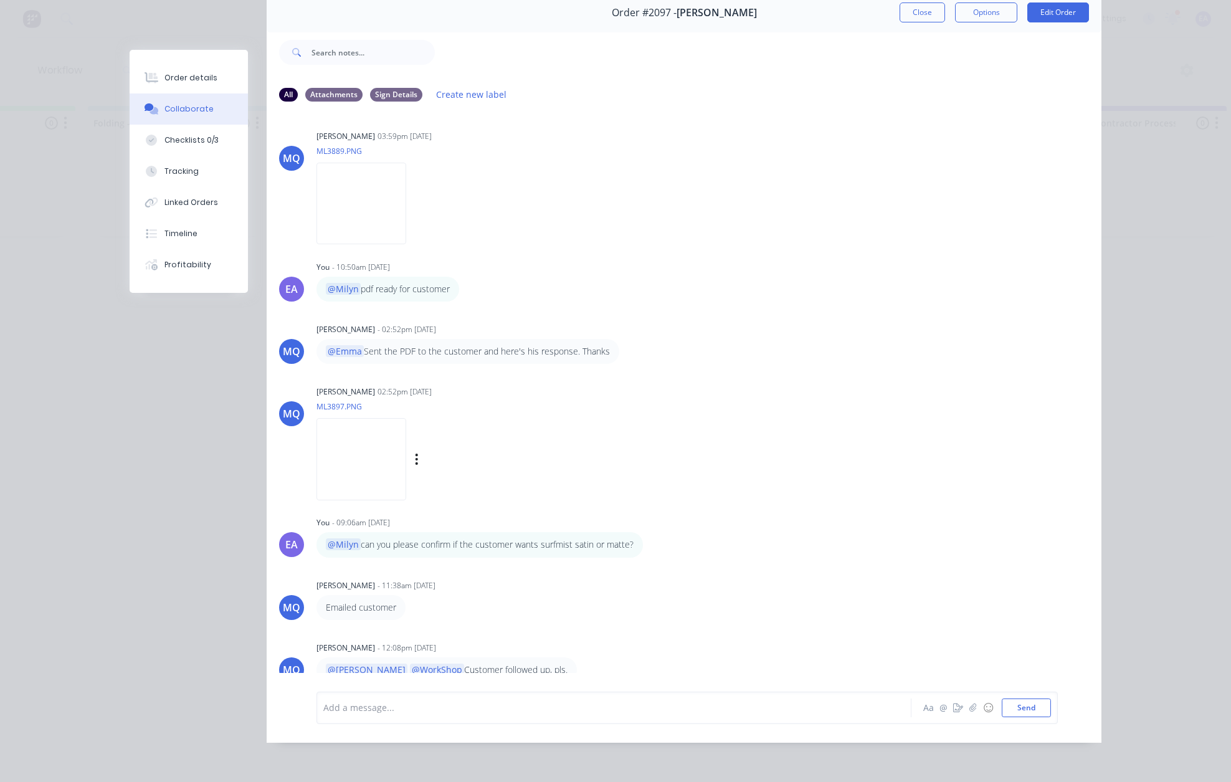
click at [406, 446] on img at bounding box center [361, 459] width 90 height 82
click at [191, 140] on div "Checklists 0/3" at bounding box center [191, 140] width 54 height 11
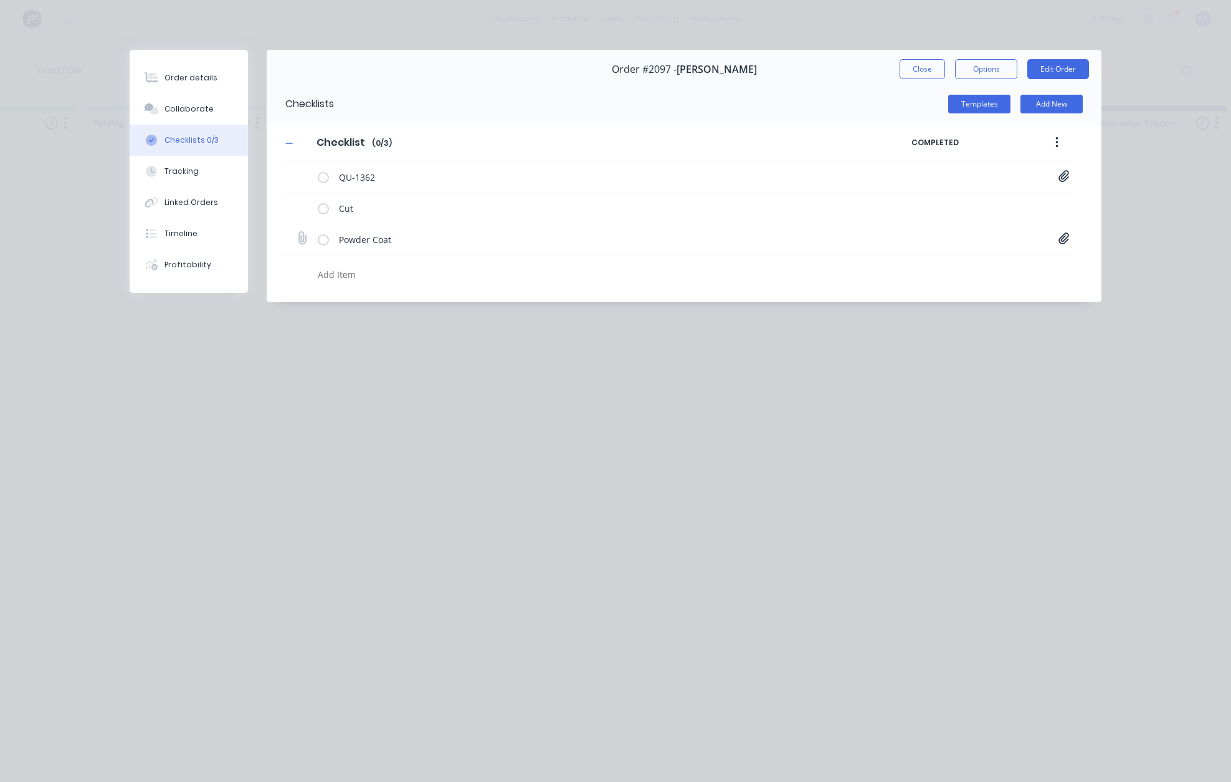
click at [1059, 242] on icon at bounding box center [1063, 238] width 11 height 12
click at [191, 84] on button "Order details" at bounding box center [189, 77] width 118 height 31
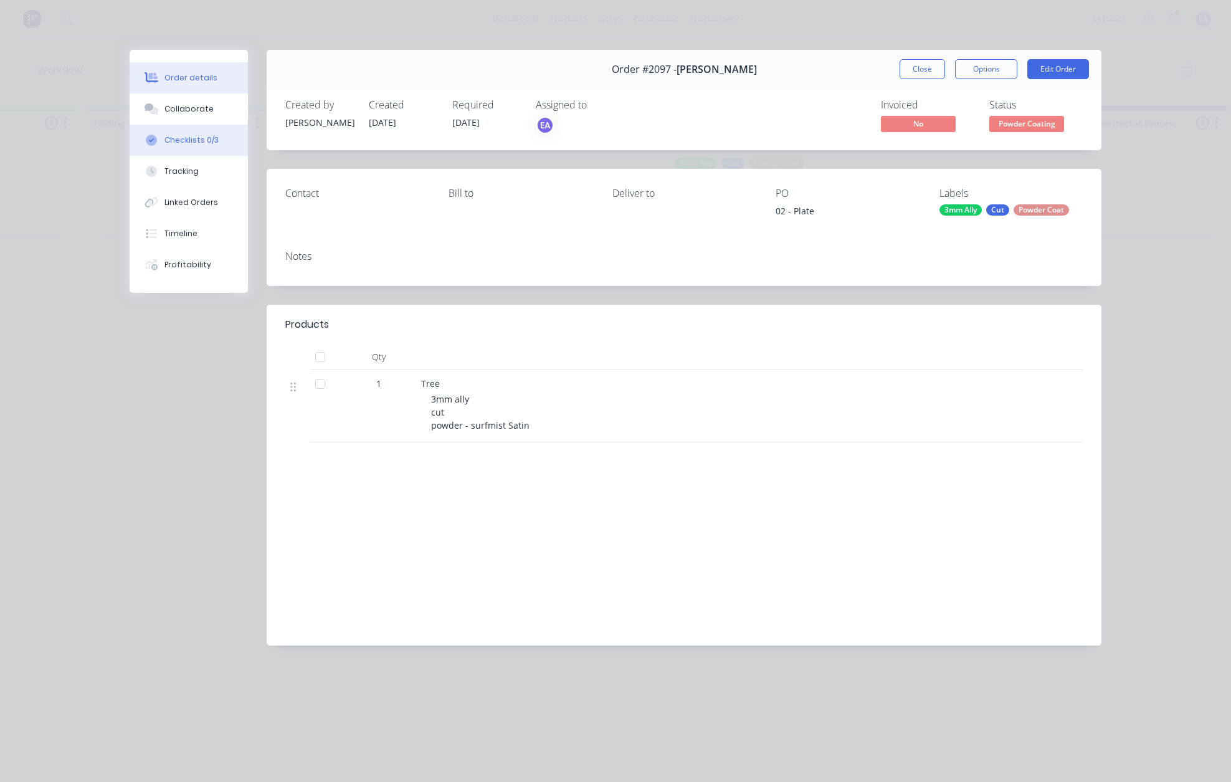
drag, startPoint x: 189, startPoint y: 149, endPoint x: 195, endPoint y: 155, distance: 7.9
click at [189, 149] on button "Checklists 0/3" at bounding box center [189, 140] width 118 height 31
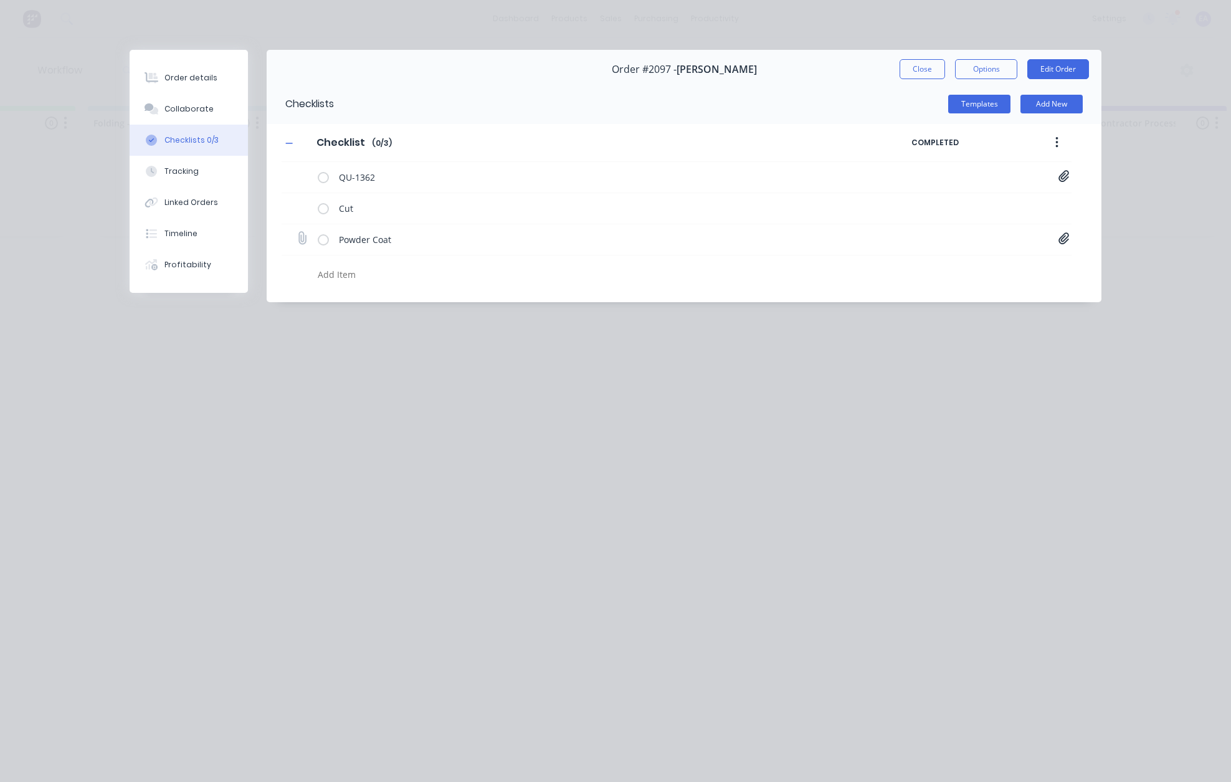
click at [1060, 240] on icon at bounding box center [1063, 238] width 11 height 12
click at [349, 279] on textarea at bounding box center [564, 274] width 503 height 18
type textarea "x"
click at [906, 60] on button "Close" at bounding box center [921, 69] width 45 height 20
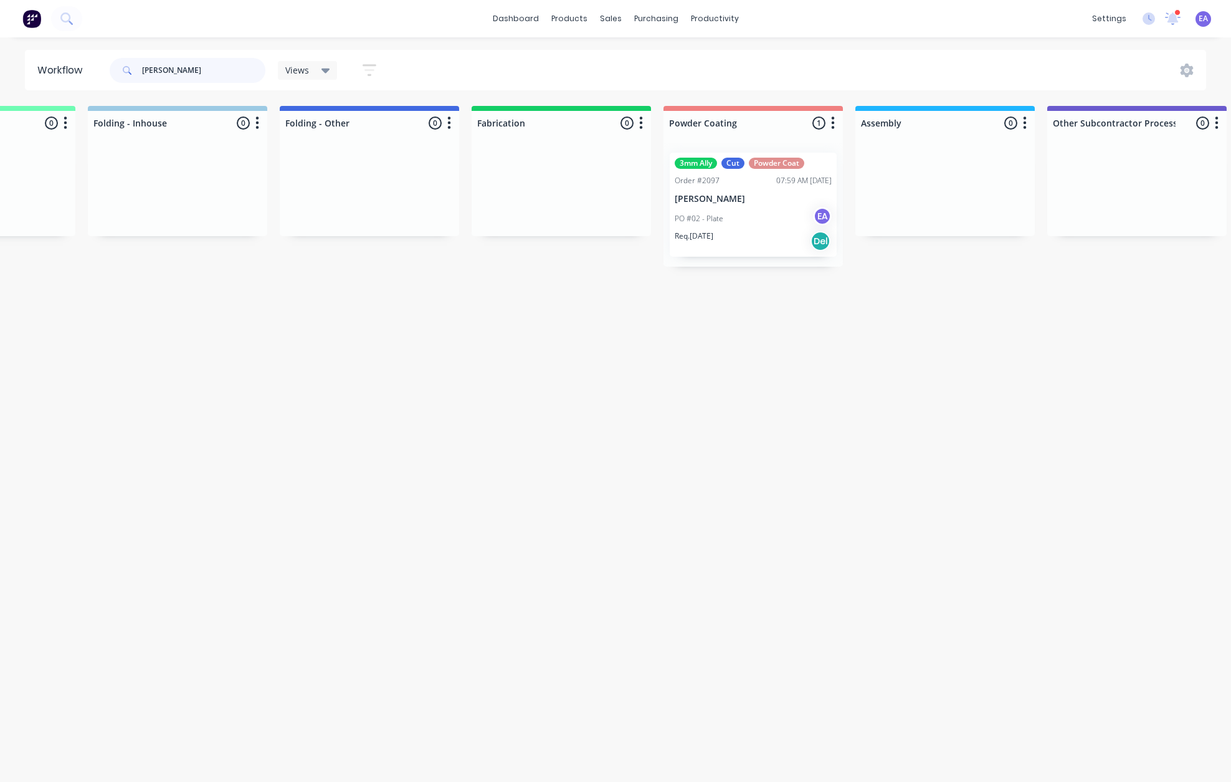
drag, startPoint x: 213, startPoint y: 65, endPoint x: 61, endPoint y: 82, distance: 152.8
click at [53, 68] on header "Workflow [PERSON_NAME] Views Save new view None (Default) edit [PERSON_NAME] ed…" at bounding box center [615, 70] width 1181 height 40
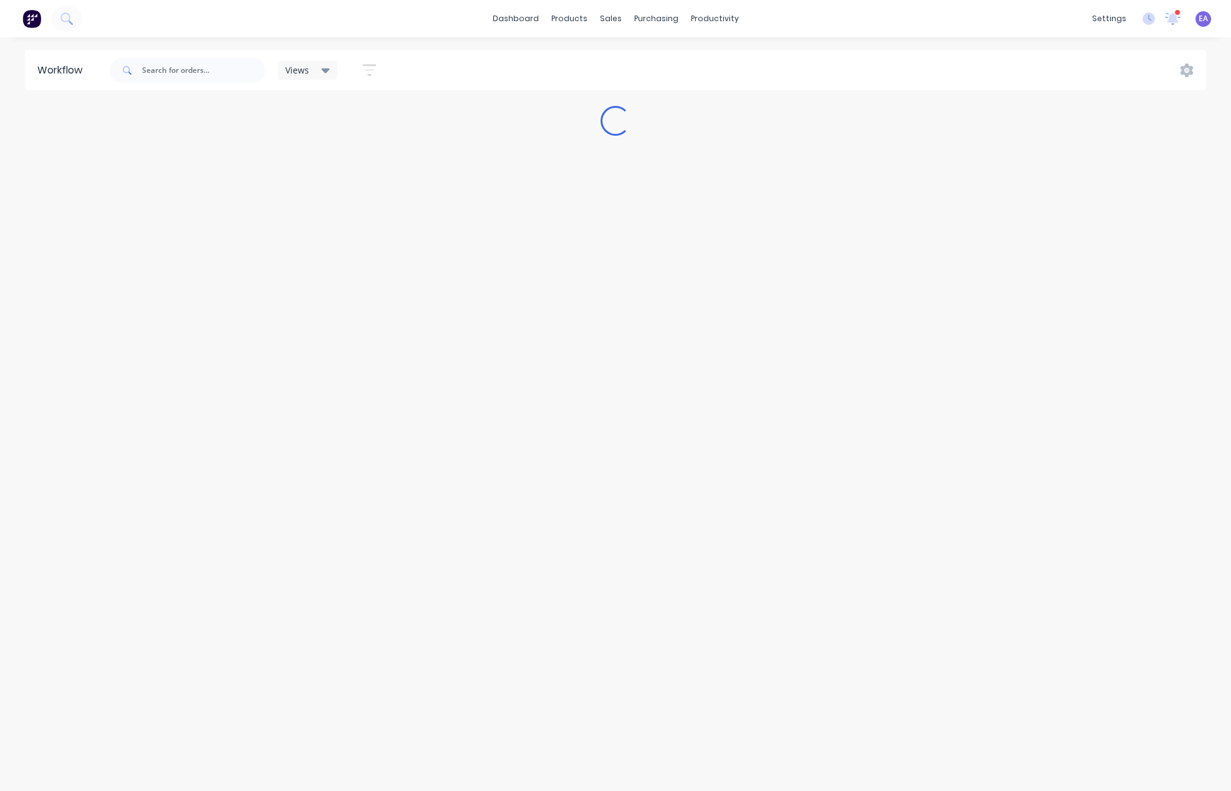
drag, startPoint x: 245, startPoint y: 356, endPoint x: 165, endPoint y: 363, distance: 80.6
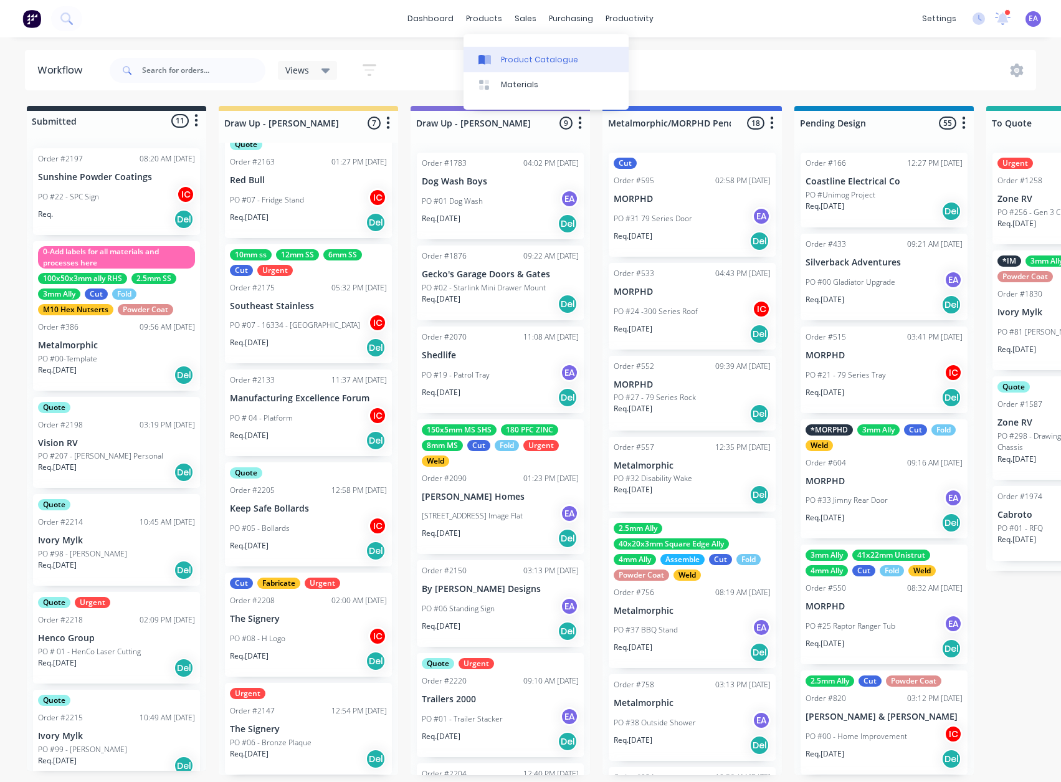
click at [538, 67] on link "Product Catalogue" at bounding box center [545, 59] width 165 height 25
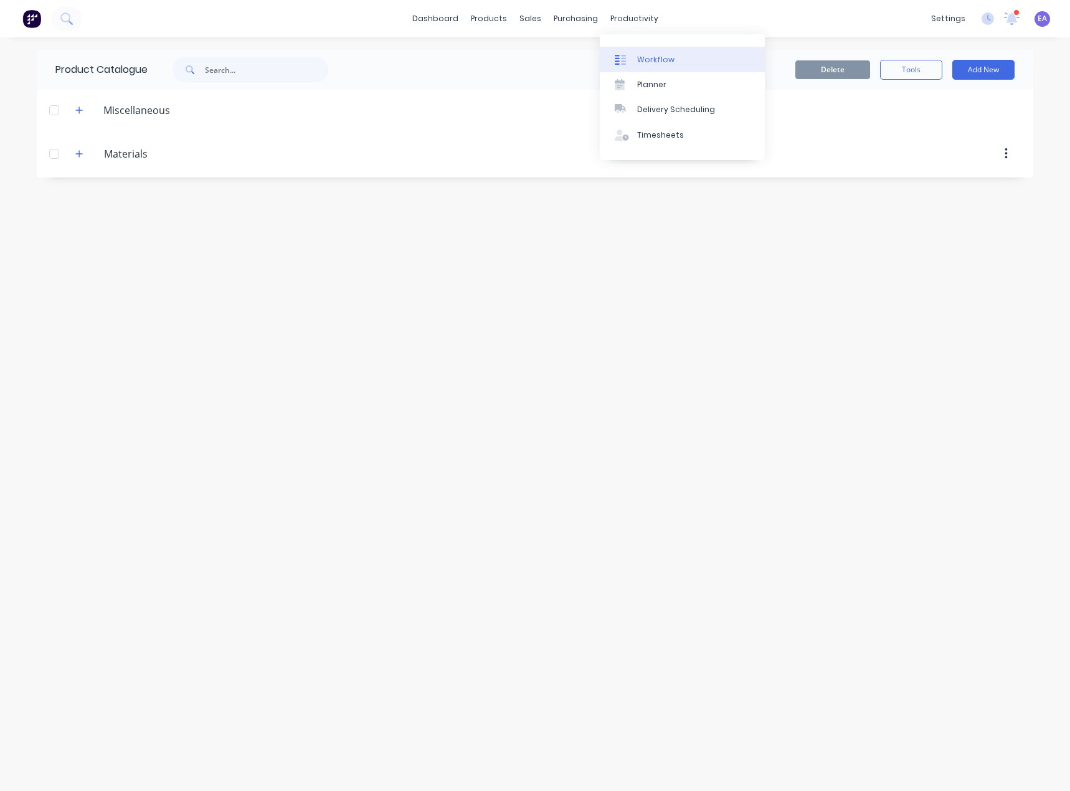
click at [640, 56] on div "Workflow" at bounding box center [655, 59] width 37 height 11
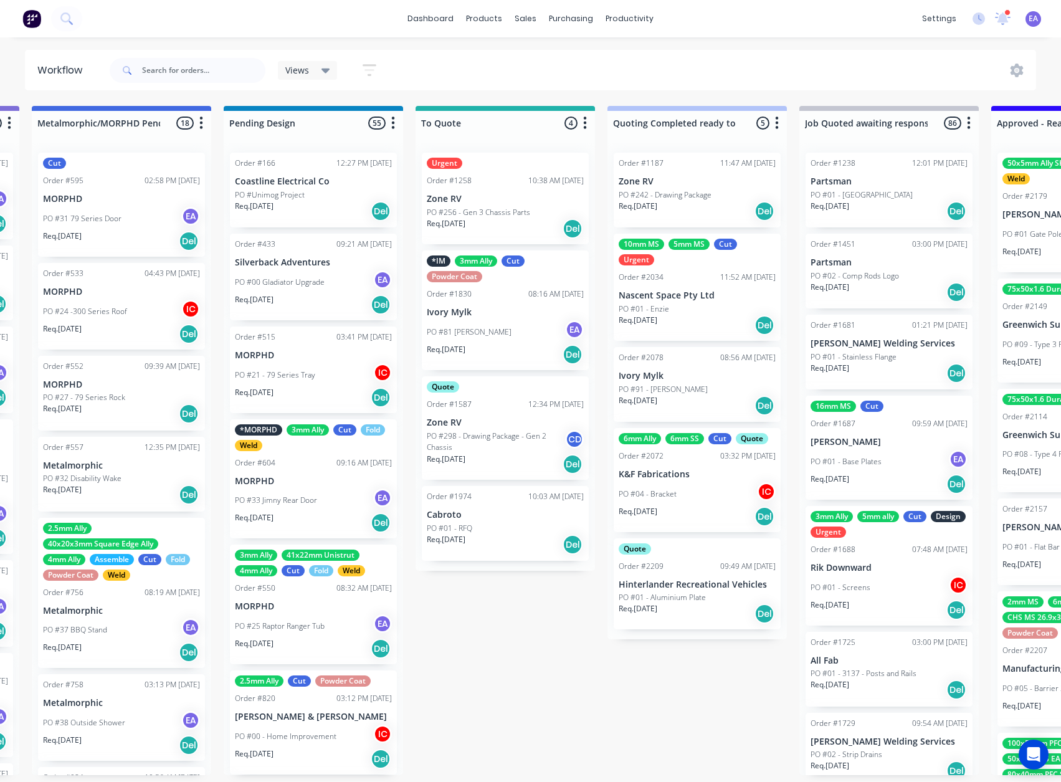
drag, startPoint x: 357, startPoint y: 716, endPoint x: 397, endPoint y: 714, distance: 39.9
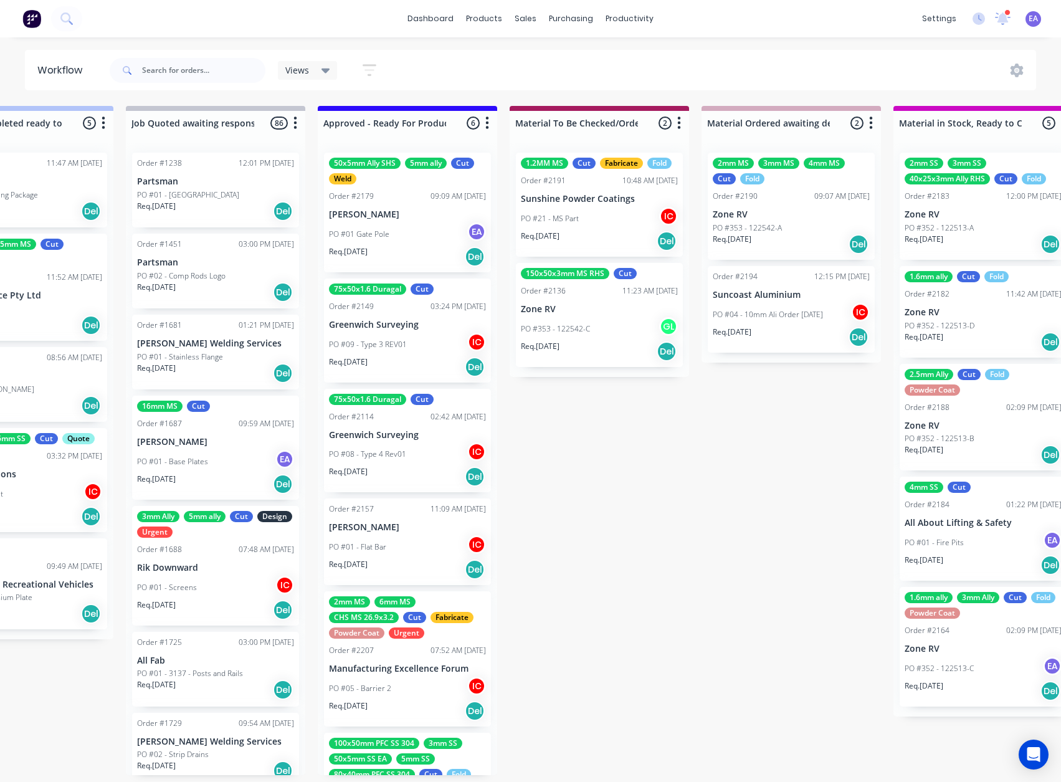
scroll to position [0, 1557]
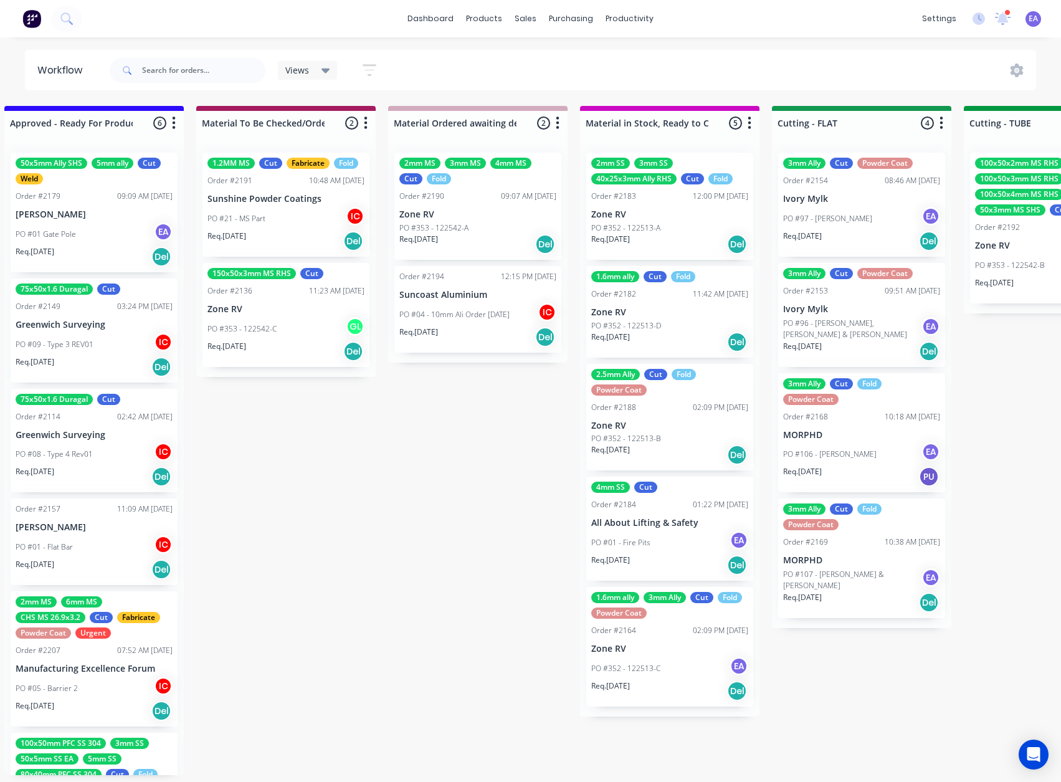
drag, startPoint x: 438, startPoint y: 703, endPoint x: 506, endPoint y: 707, distance: 68.6
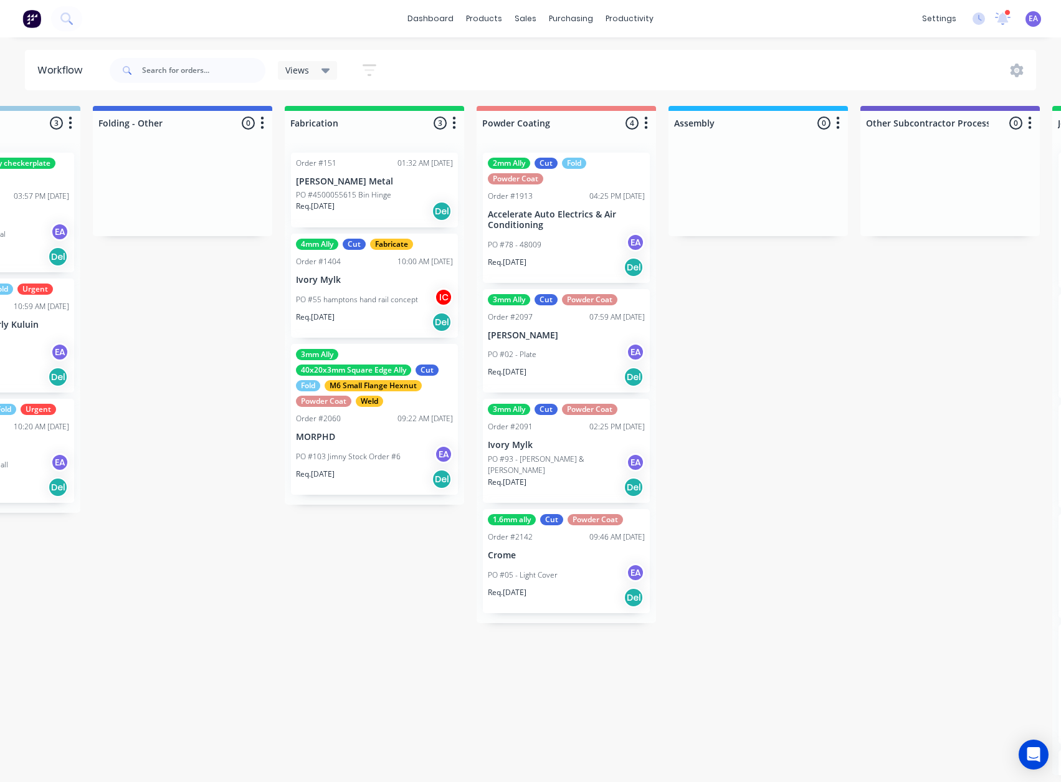
scroll to position [2, 3077]
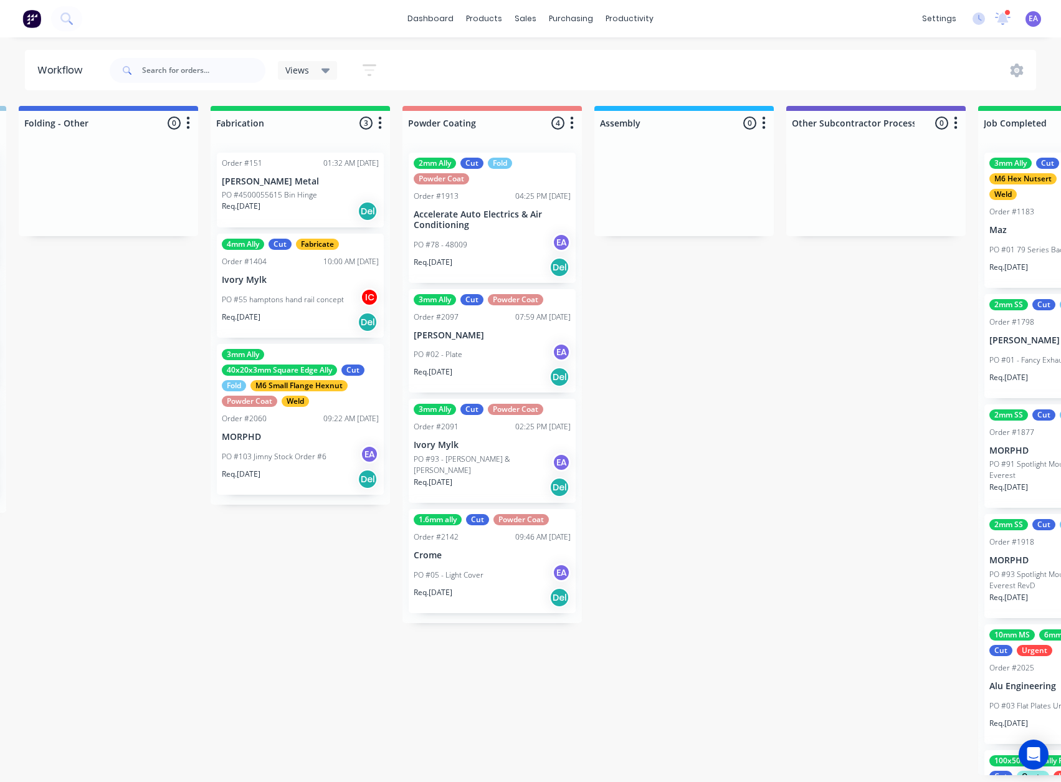
click at [480, 348] on div "PO #02 - Plate EA" at bounding box center [492, 355] width 157 height 24
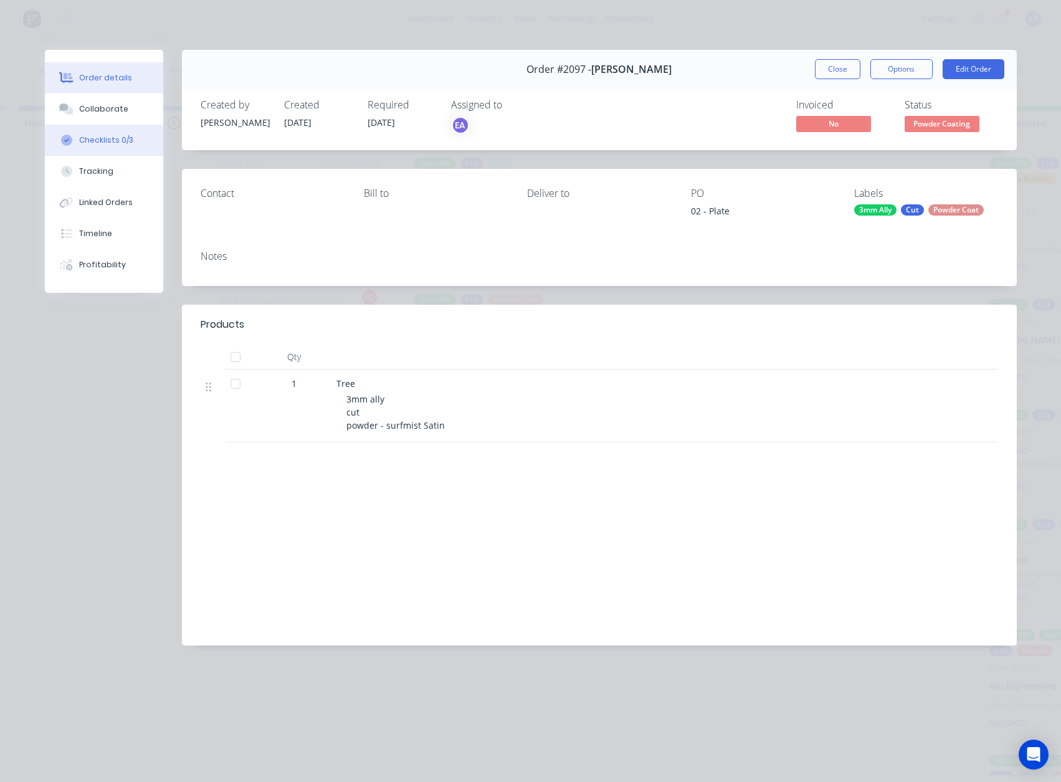
click at [108, 146] on button "Checklists 0/3" at bounding box center [104, 140] width 118 height 31
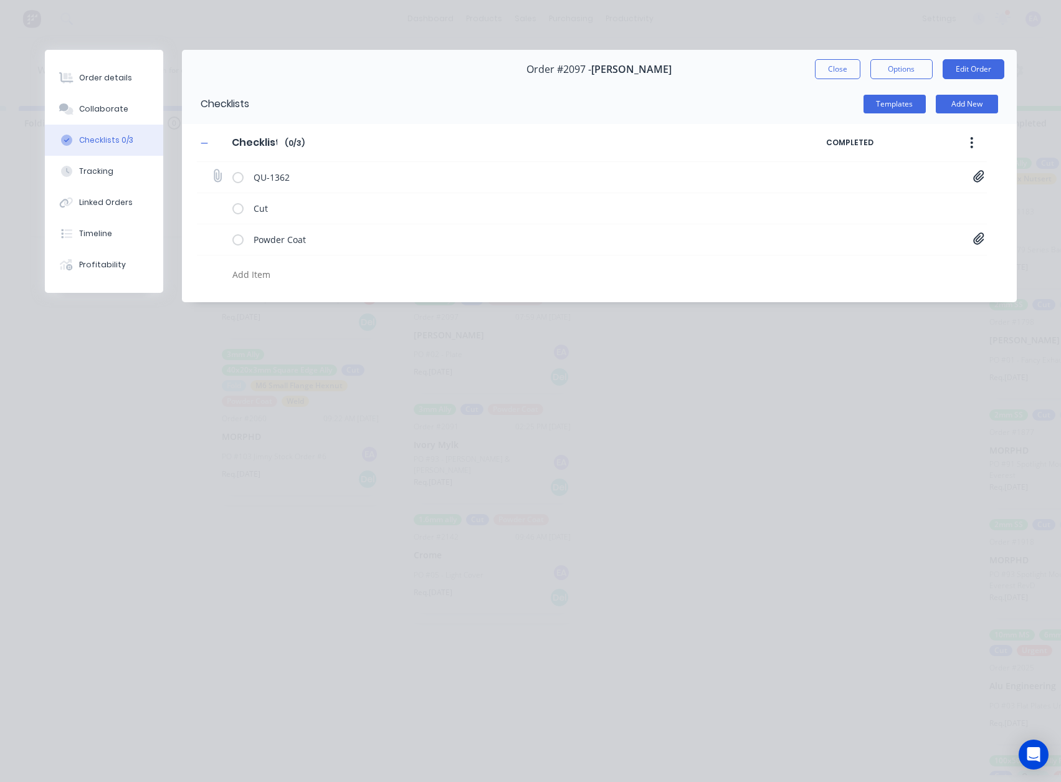
click at [980, 181] on icon at bounding box center [978, 176] width 11 height 12
click at [859, 203] on link "Quote QU1362.pdf" at bounding box center [878, 203] width 145 height 13
click at [111, 87] on button "Order details" at bounding box center [104, 77] width 118 height 31
type textarea "x"
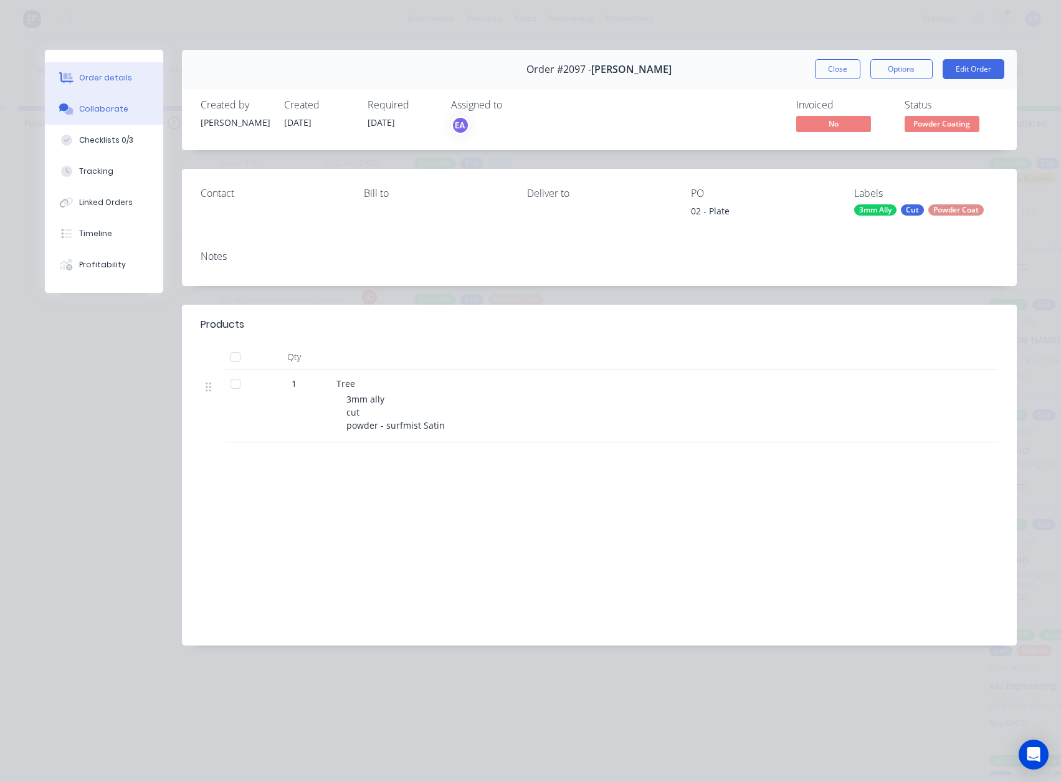
click at [112, 116] on button "Collaborate" at bounding box center [104, 108] width 118 height 31
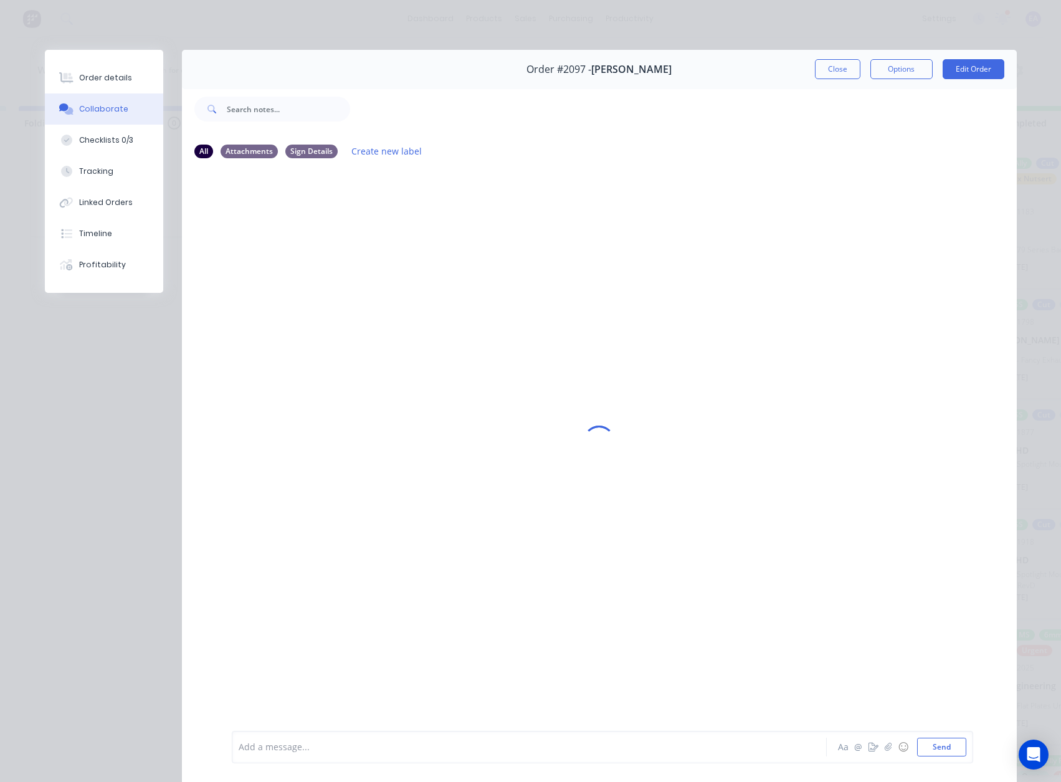
click at [269, 741] on div at bounding box center [511, 747] width 545 height 13
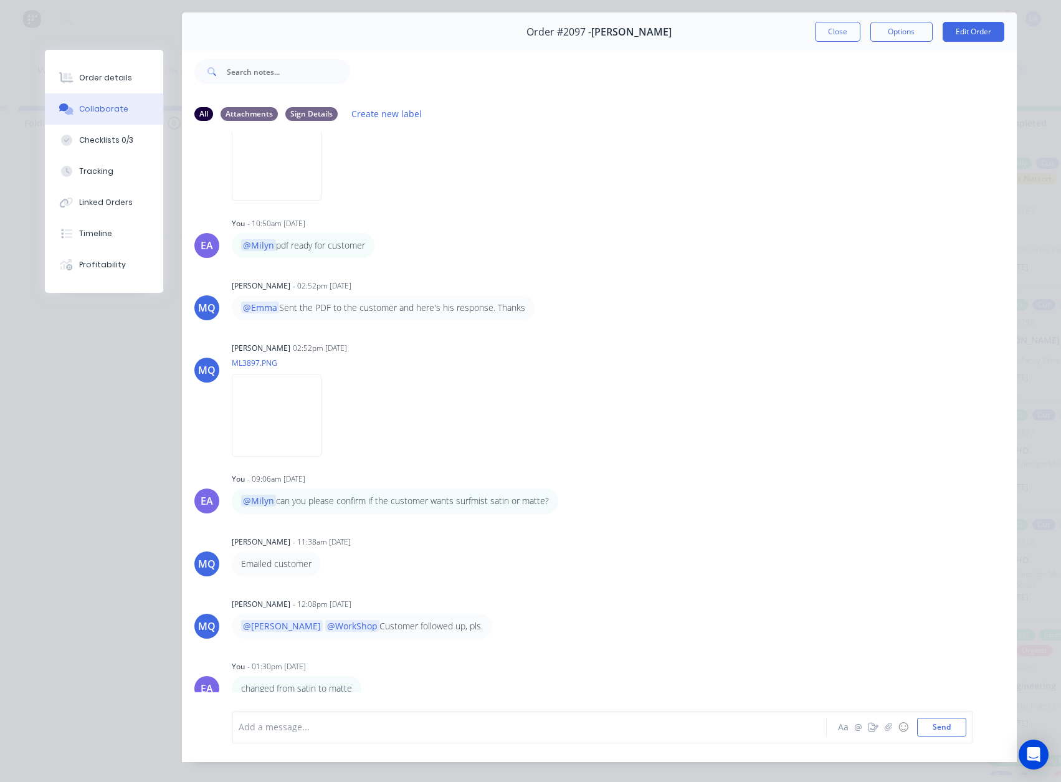
scroll to position [62, 0]
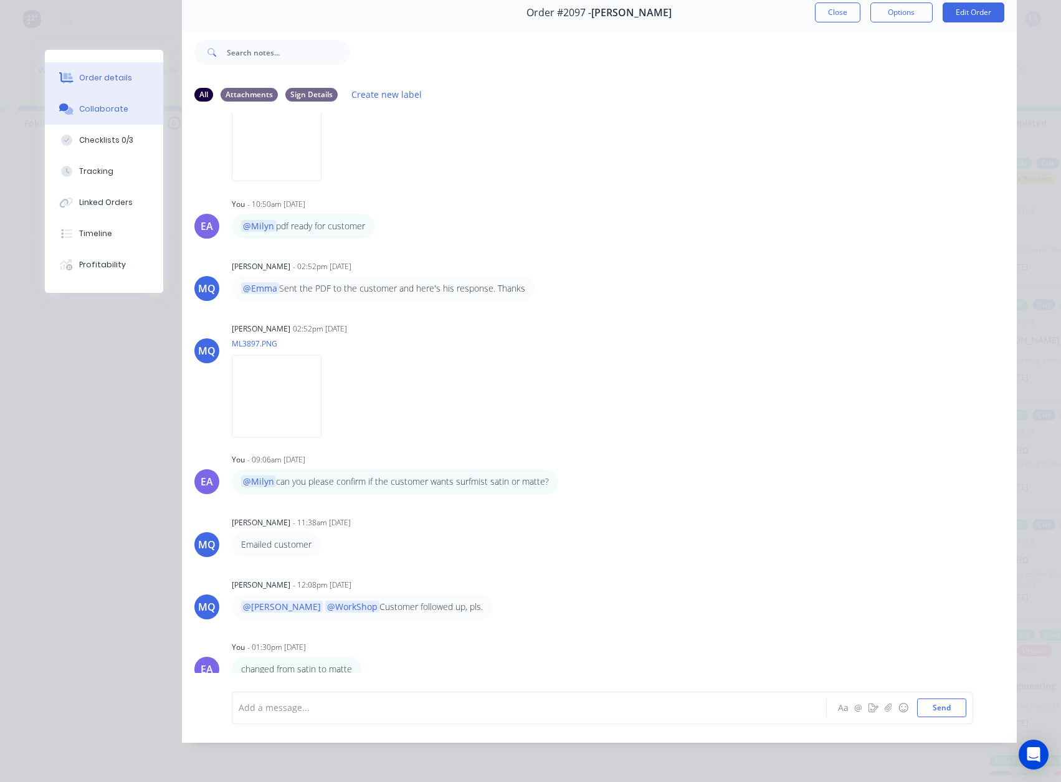
click at [89, 85] on button "Order details" at bounding box center [104, 77] width 118 height 31
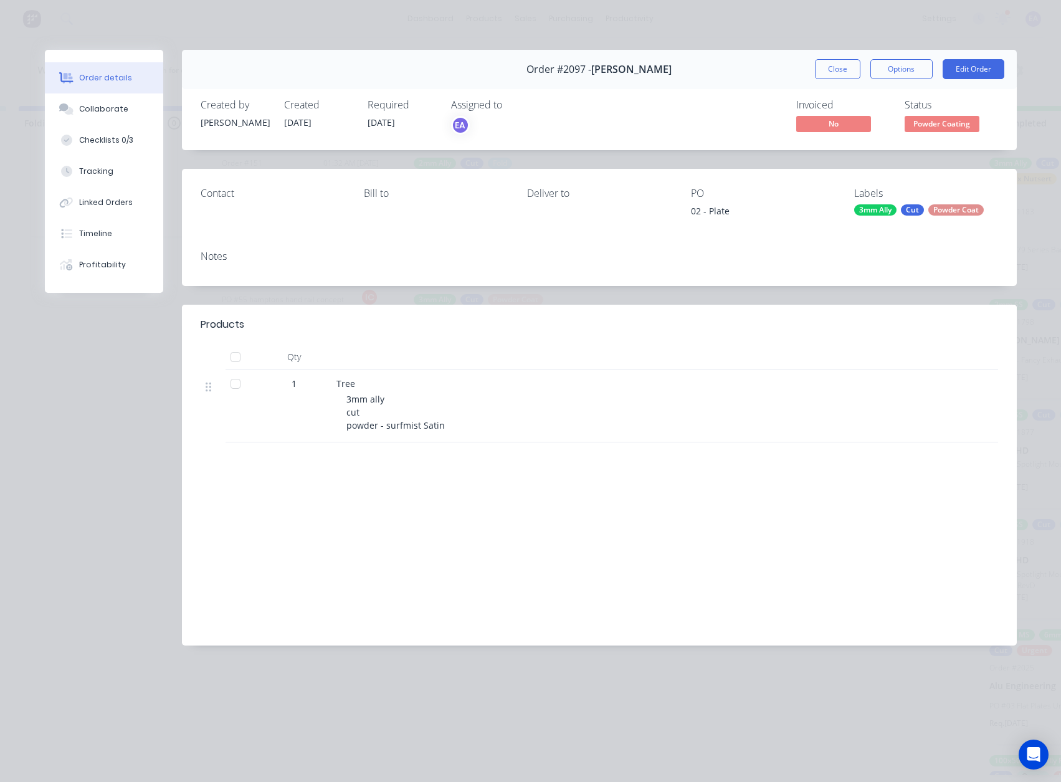
scroll to position [0, 0]
click at [834, 69] on button "Close" at bounding box center [837, 69] width 45 height 20
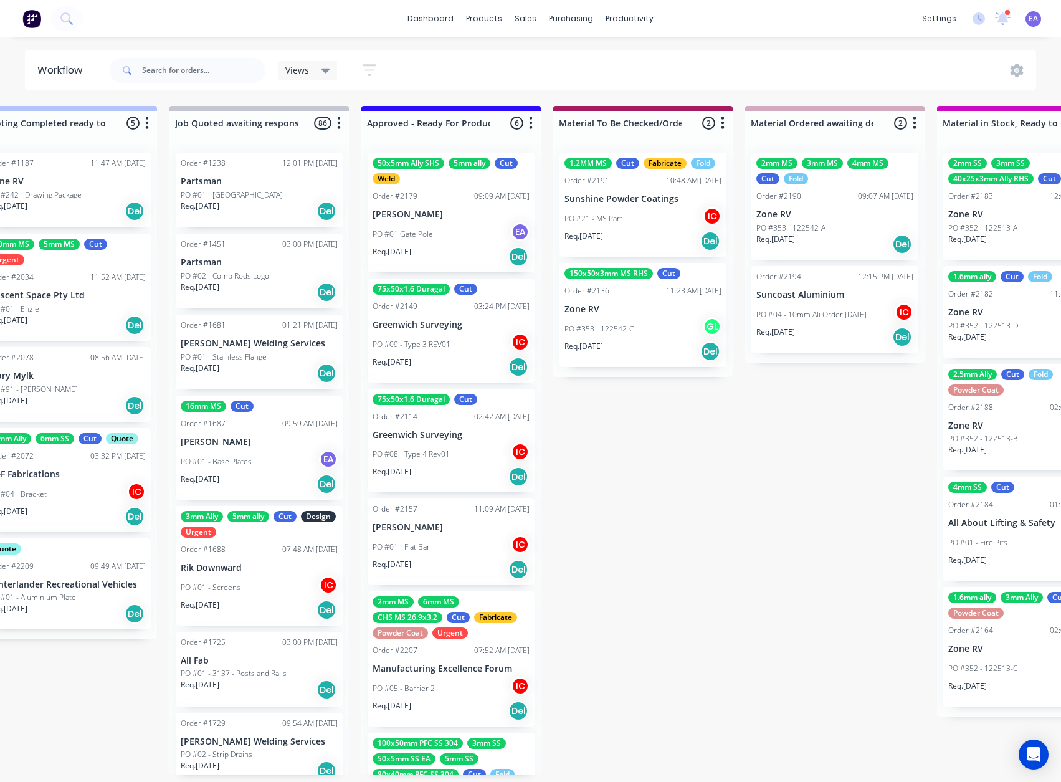
scroll to position [2, 0]
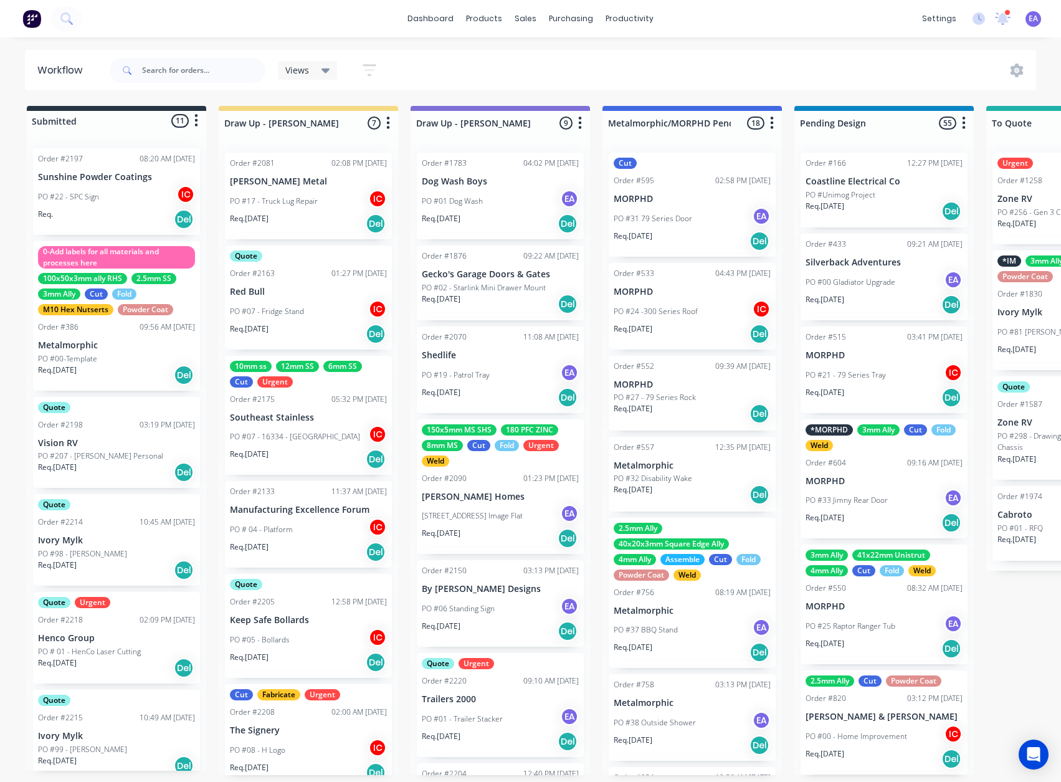
drag, startPoint x: 647, startPoint y: 453, endPoint x: 229, endPoint y: 540, distance: 426.9
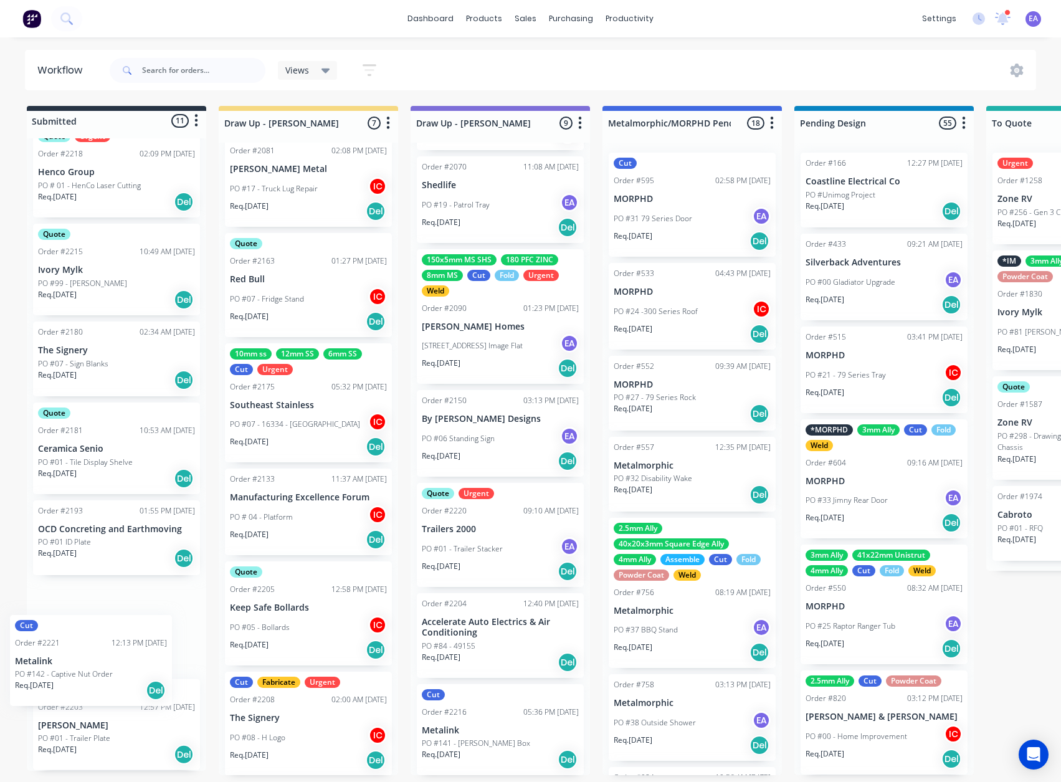
scroll to position [18, 0]
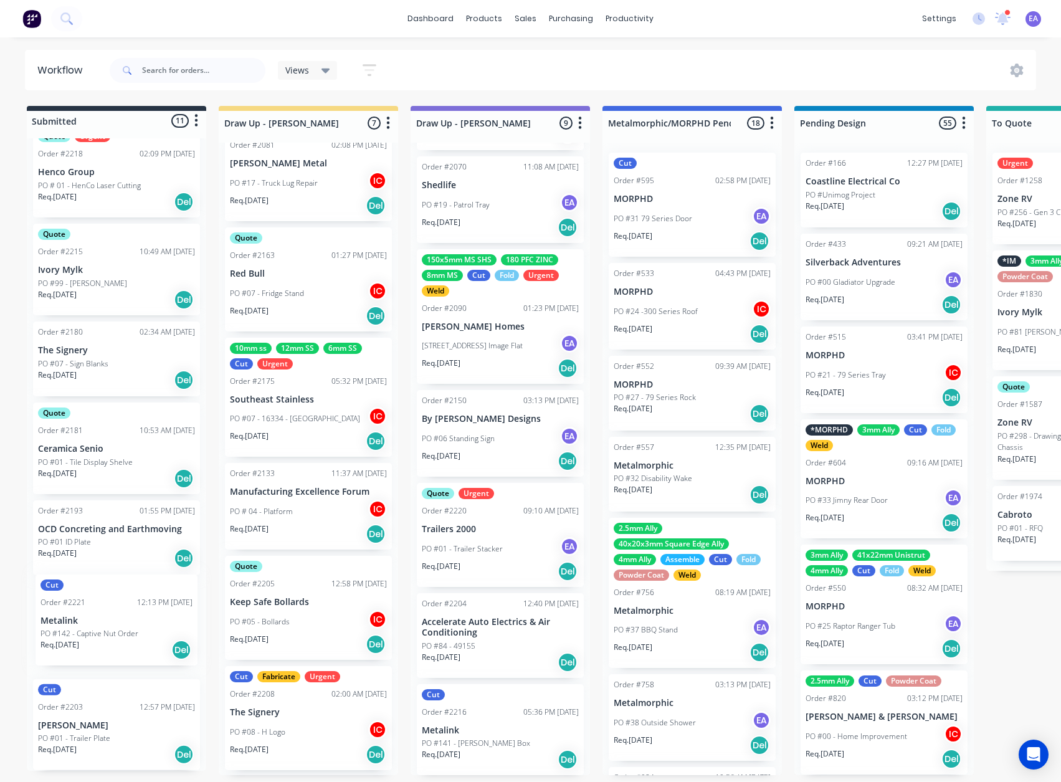
drag, startPoint x: 106, startPoint y: 636, endPoint x: 115, endPoint y: 635, distance: 8.7
click at [111, 636] on div "Order #2197 08:20 AM 02/09/25 Sunshine Powder Coatings PO #22 - SPC Sign IC Req…" at bounding box center [116, 454] width 179 height 632
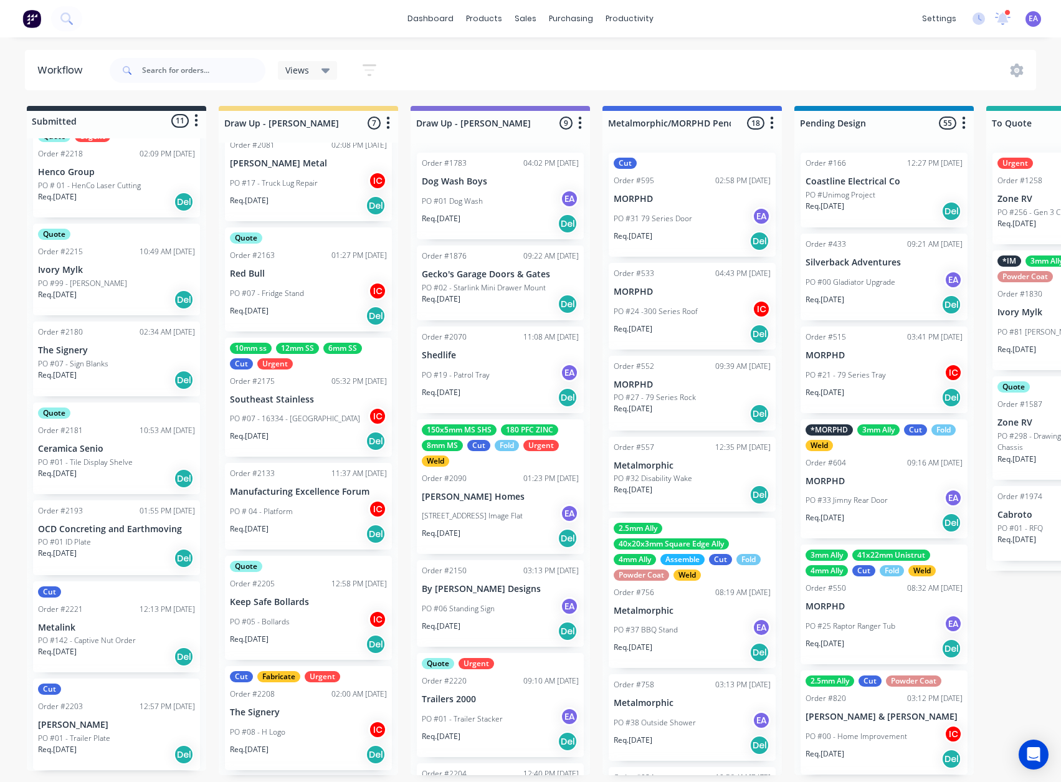
scroll to position [263, 0]
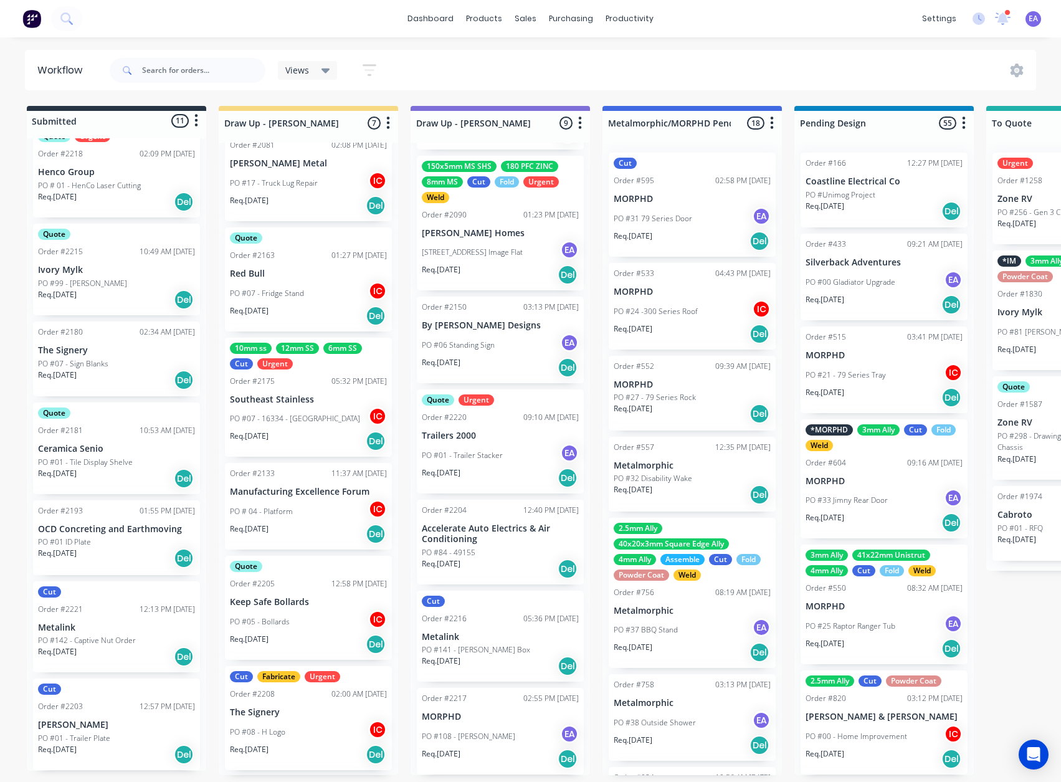
click at [488, 632] on p "Metalink" at bounding box center [500, 637] width 157 height 11
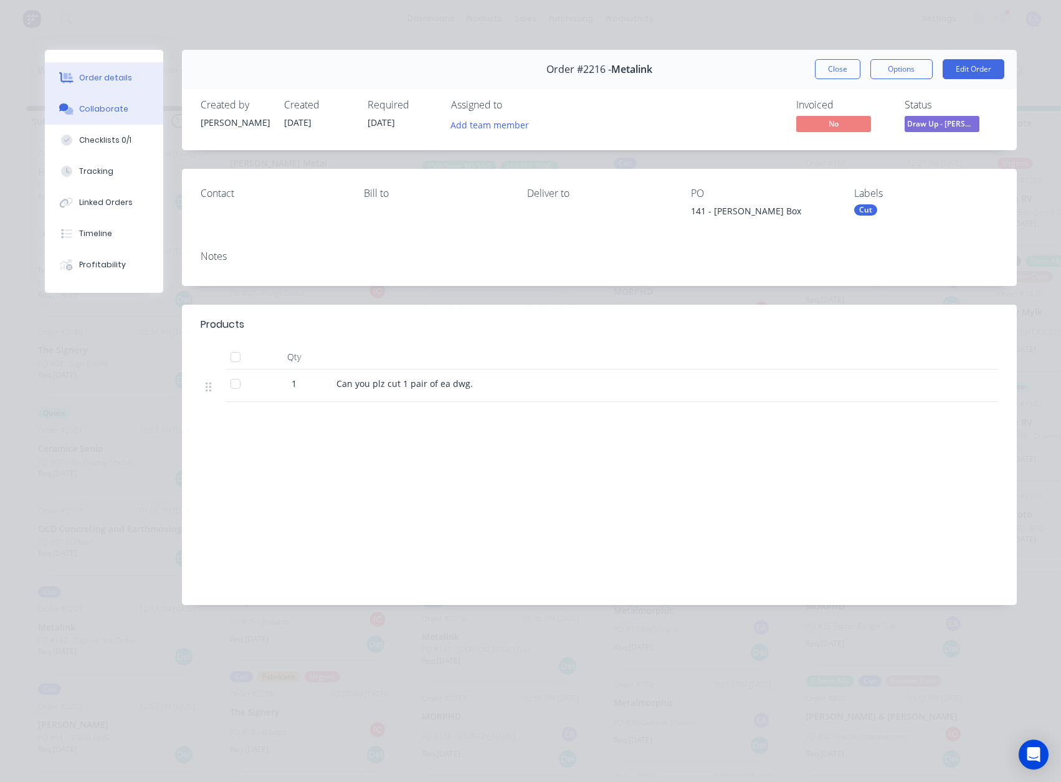
click at [111, 111] on div "Collaborate" at bounding box center [103, 108] width 49 height 11
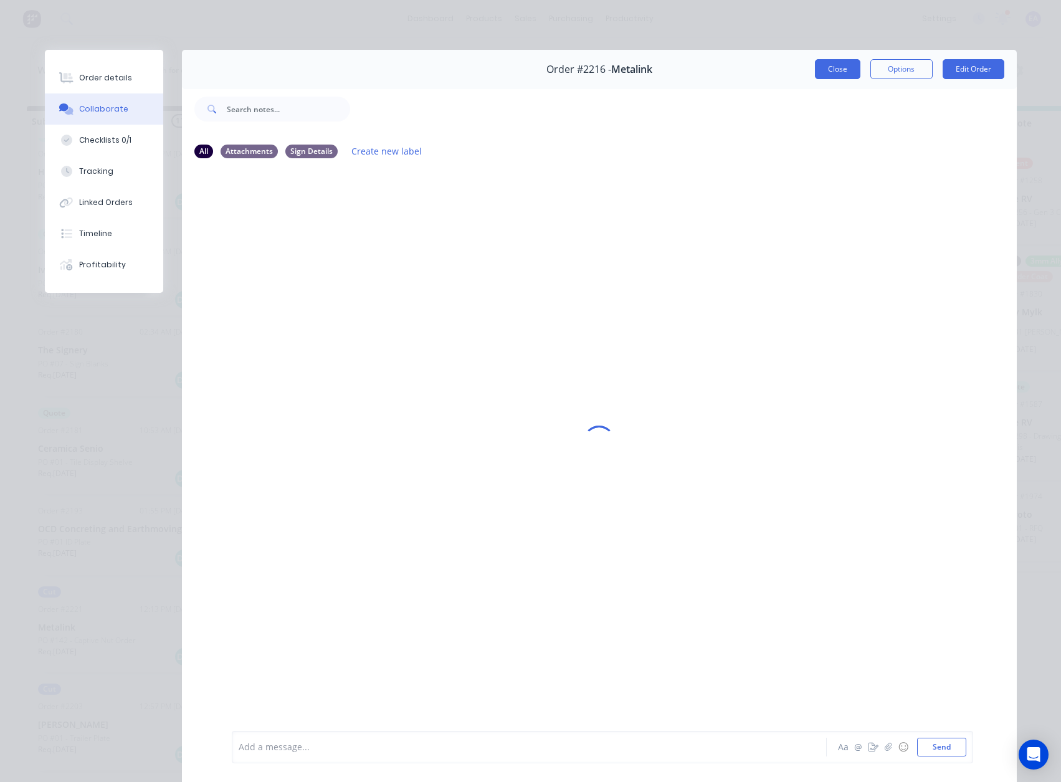
click at [818, 76] on button "Close" at bounding box center [837, 69] width 45 height 20
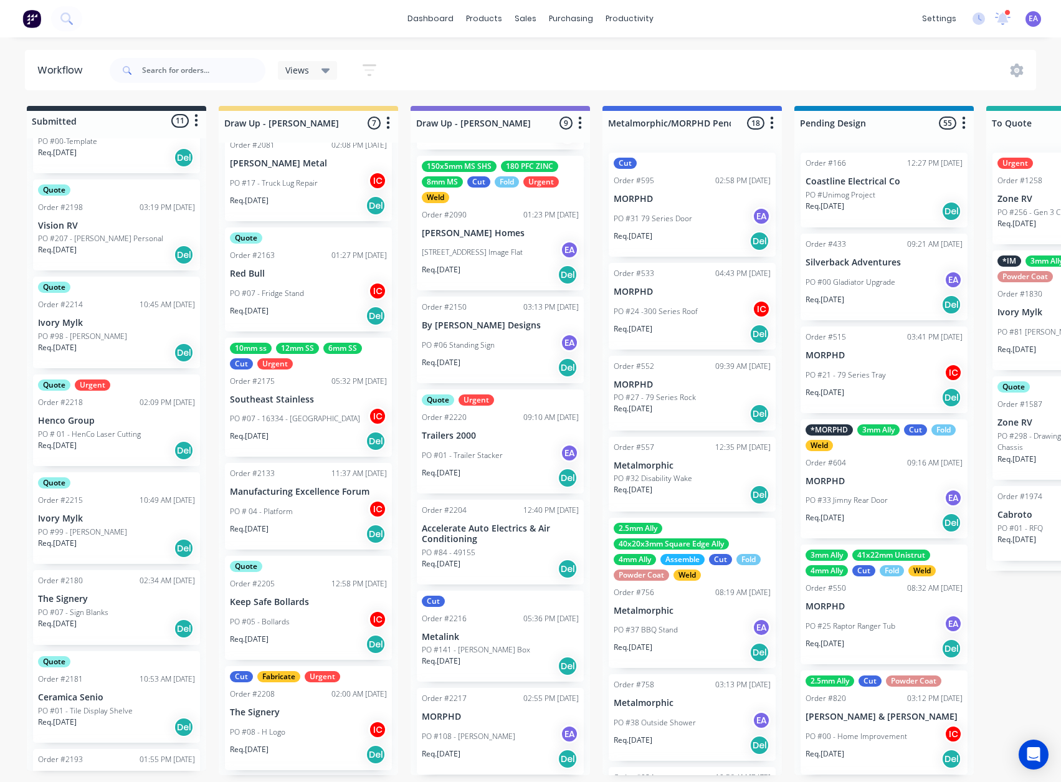
scroll to position [217, 0]
